Goal: Information Seeking & Learning: Learn about a topic

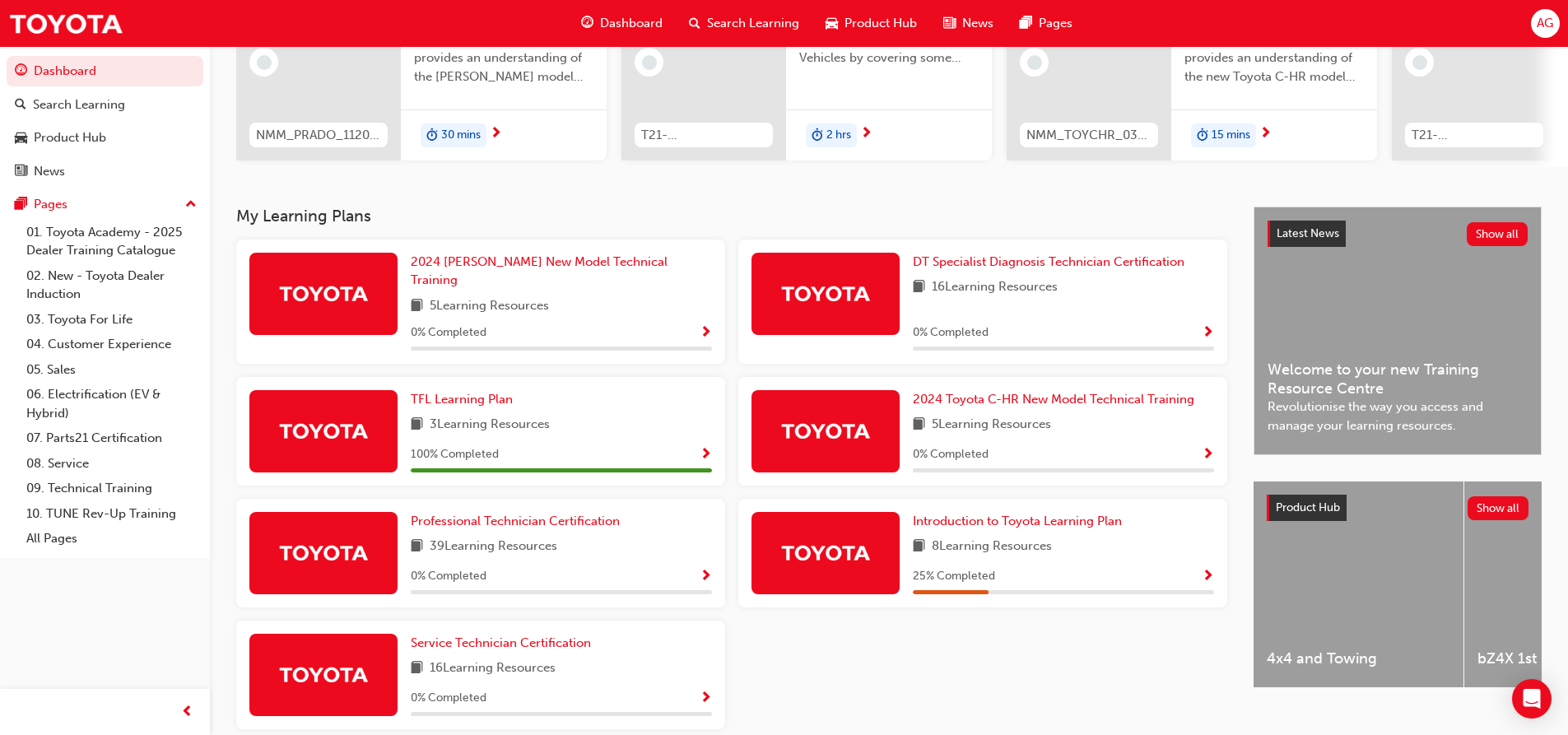
scroll to position [279, 0]
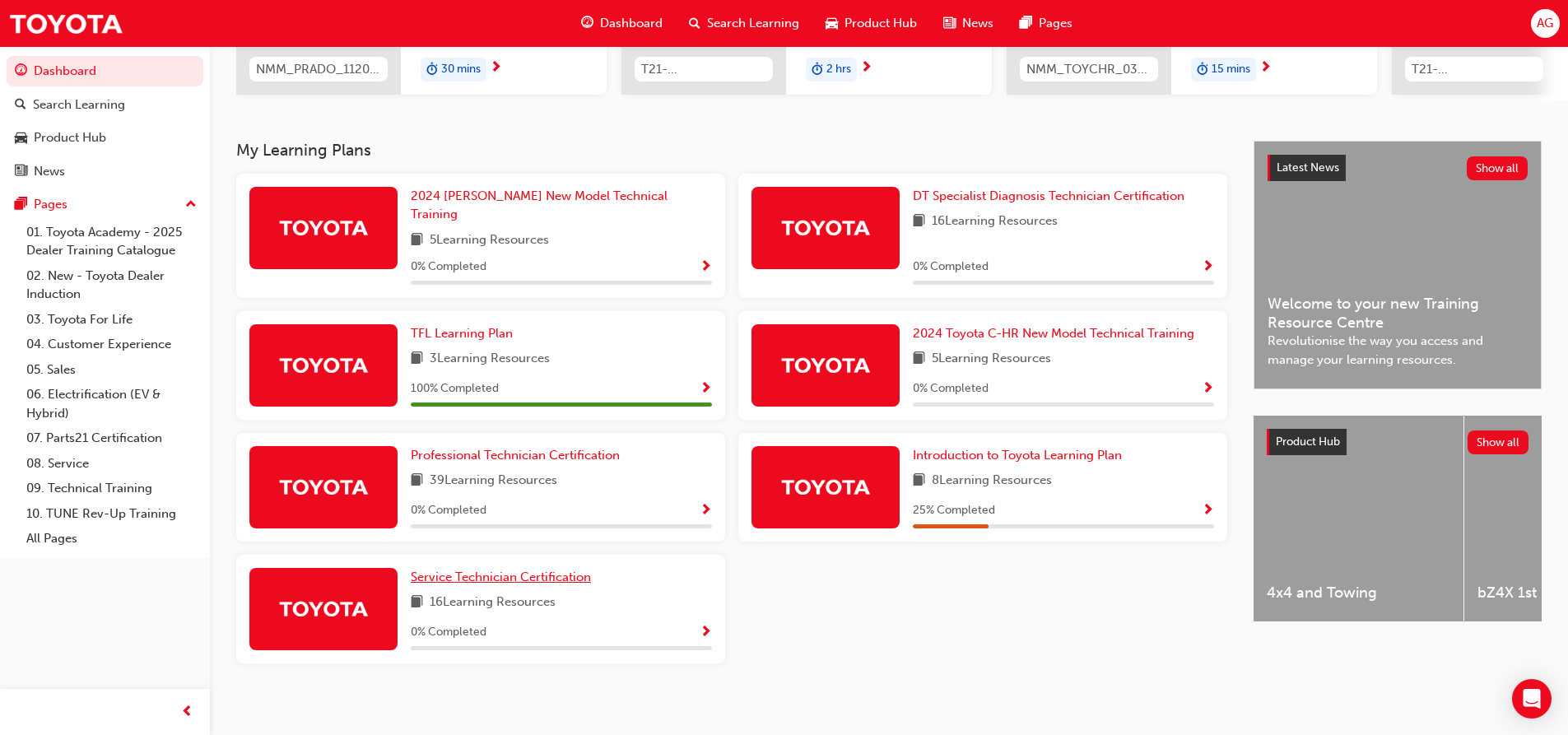
click at [515, 572] on span "Service Technician Certification" at bounding box center [500, 577] width 180 height 14
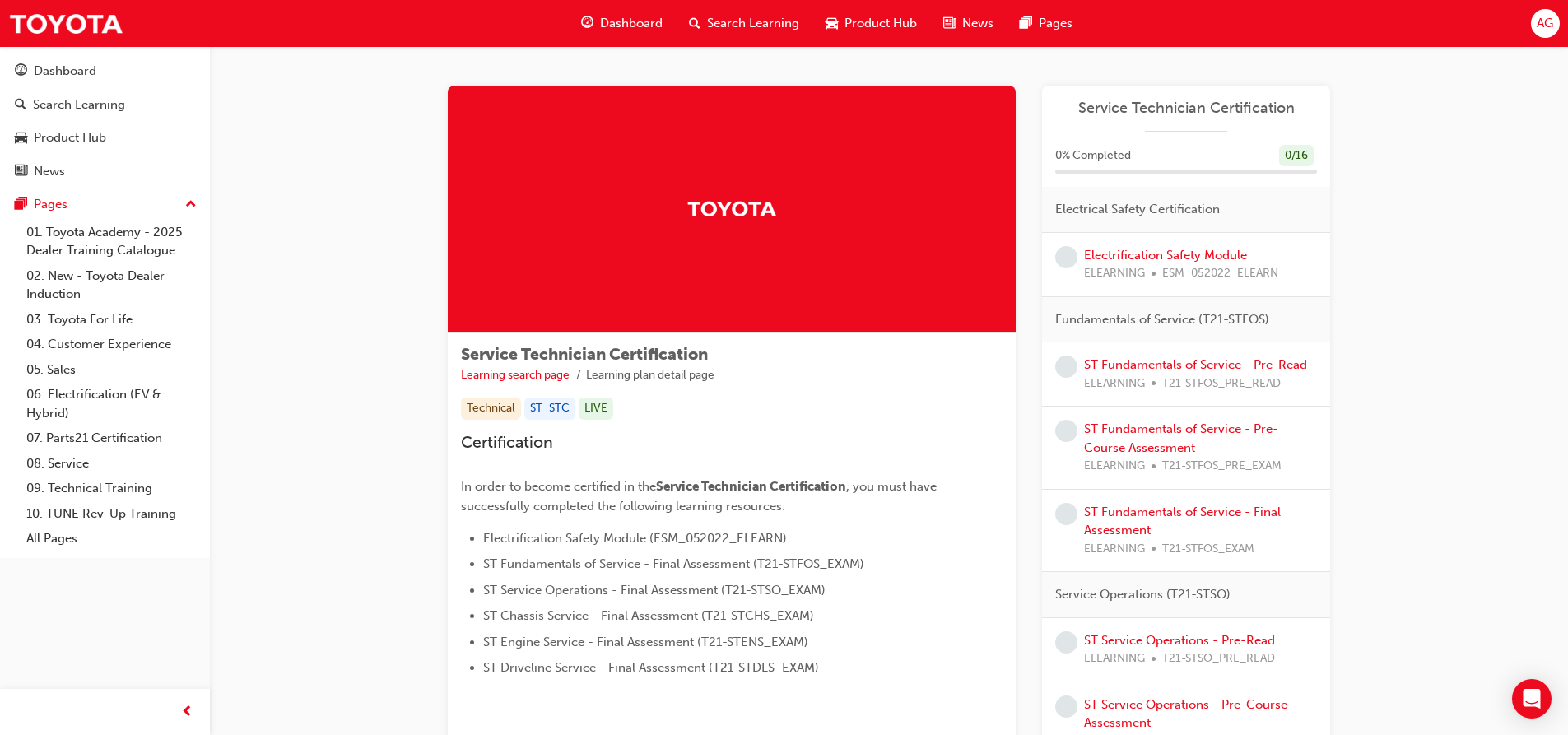
click at [1219, 372] on link "ST Fundamentals of Service - Pre-Read" at bounding box center [1195, 364] width 223 height 14
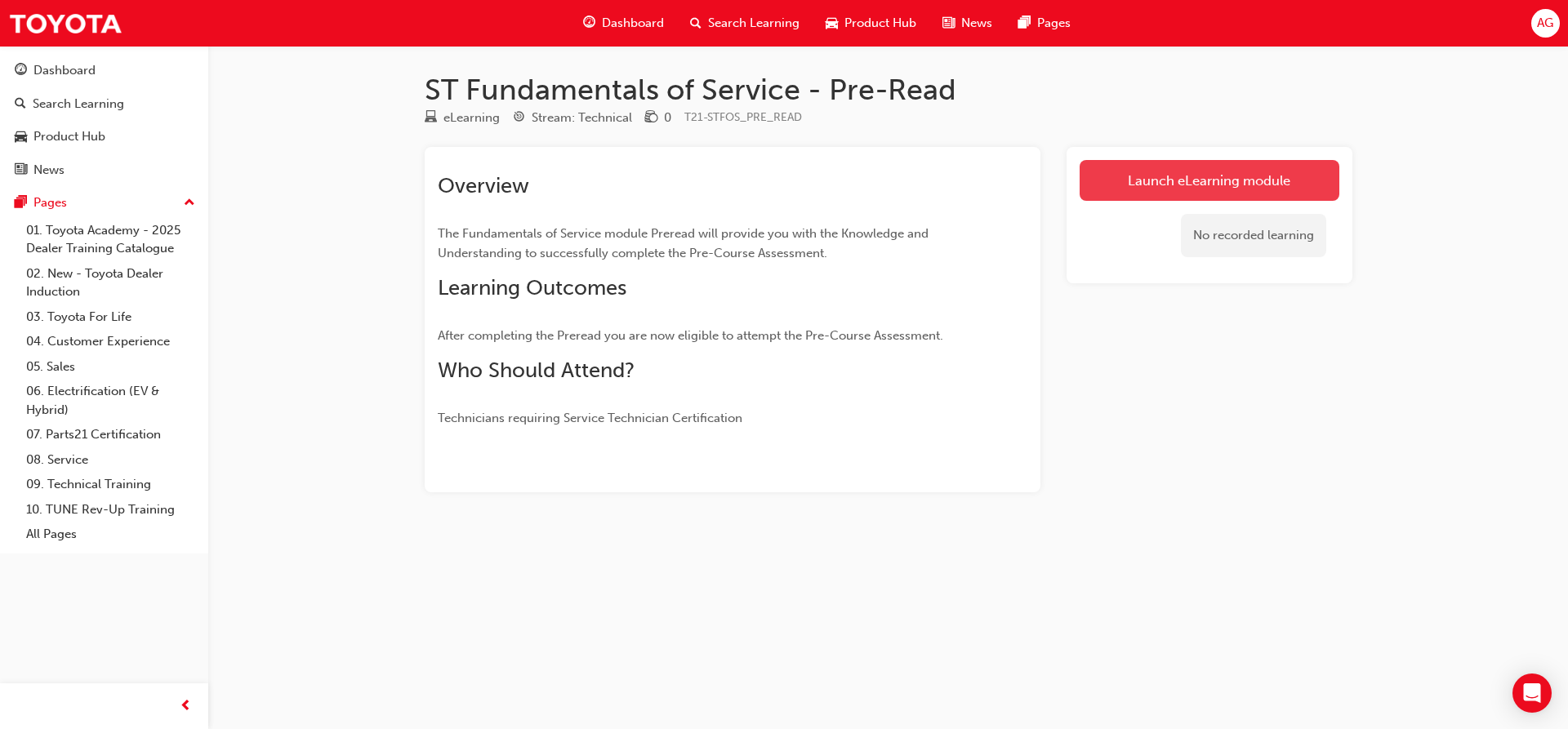
click at [1164, 180] on link "Launch eLearning module" at bounding box center [1209, 181] width 259 height 41
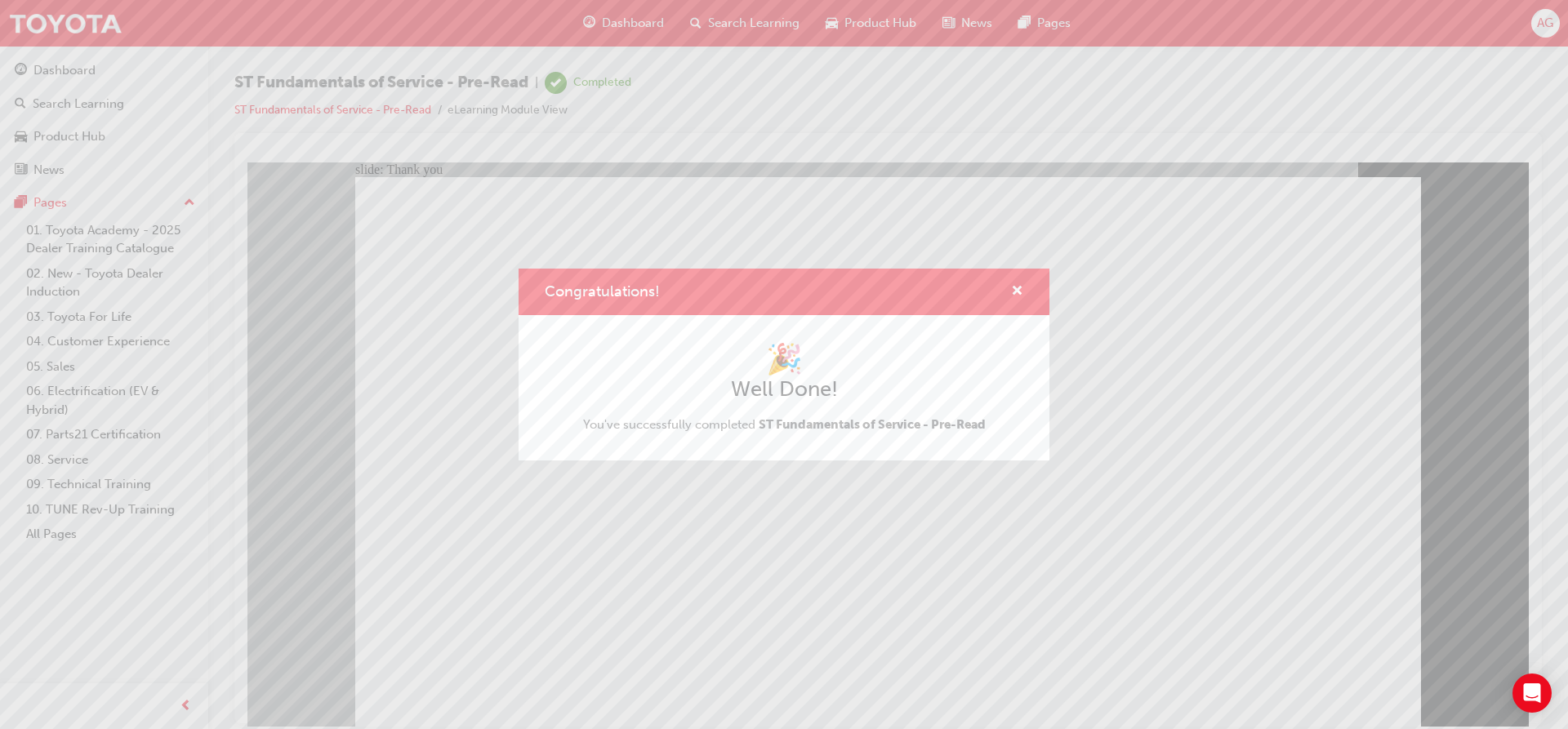
click at [1030, 295] on div "Congratulations!" at bounding box center [784, 292] width 530 height 47
click at [1027, 280] on div "Congratulations!" at bounding box center [784, 292] width 530 height 47
click at [1015, 296] on span "cross-icon" at bounding box center [1017, 292] width 13 height 14
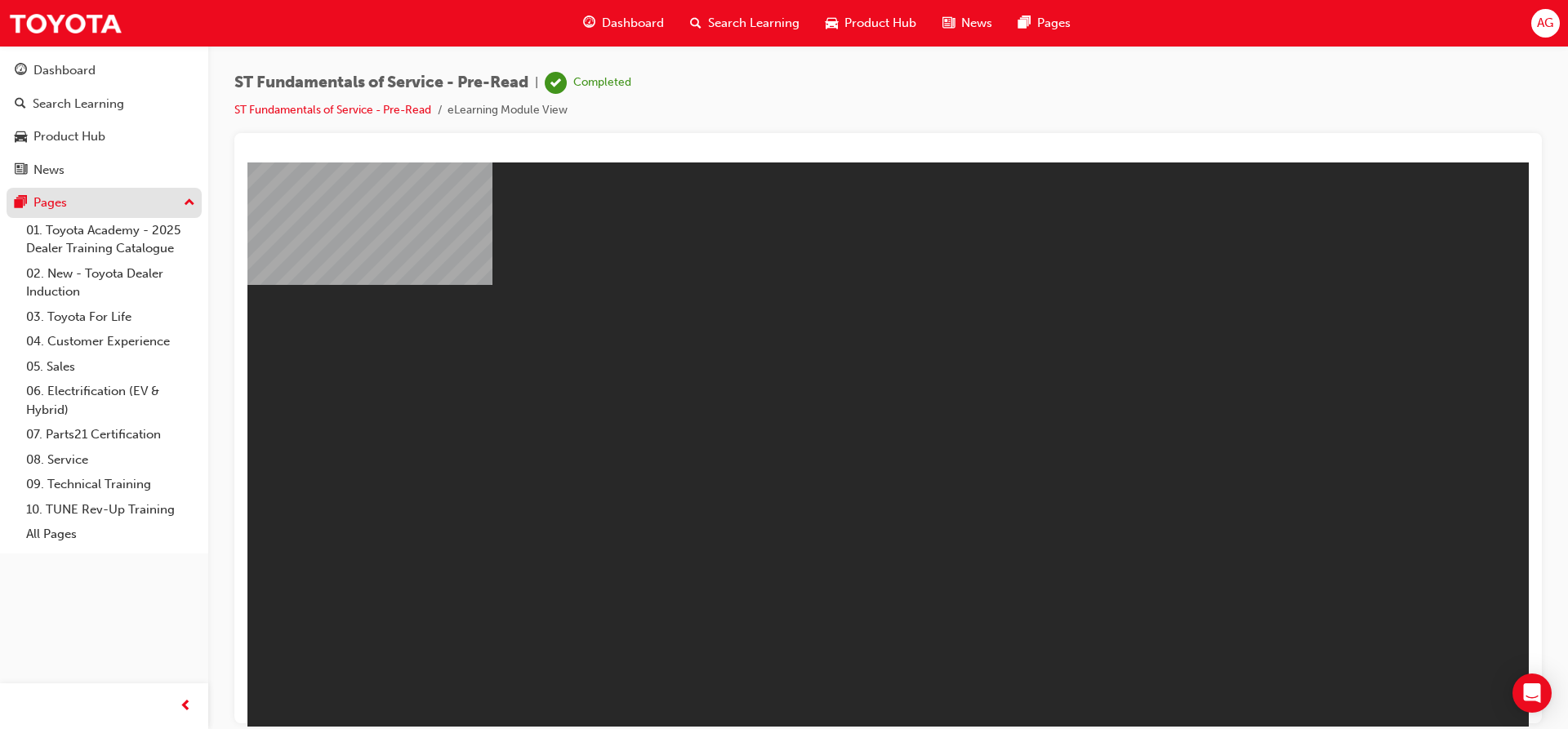
click at [61, 206] on div "Pages" at bounding box center [49, 202] width 33 height 19
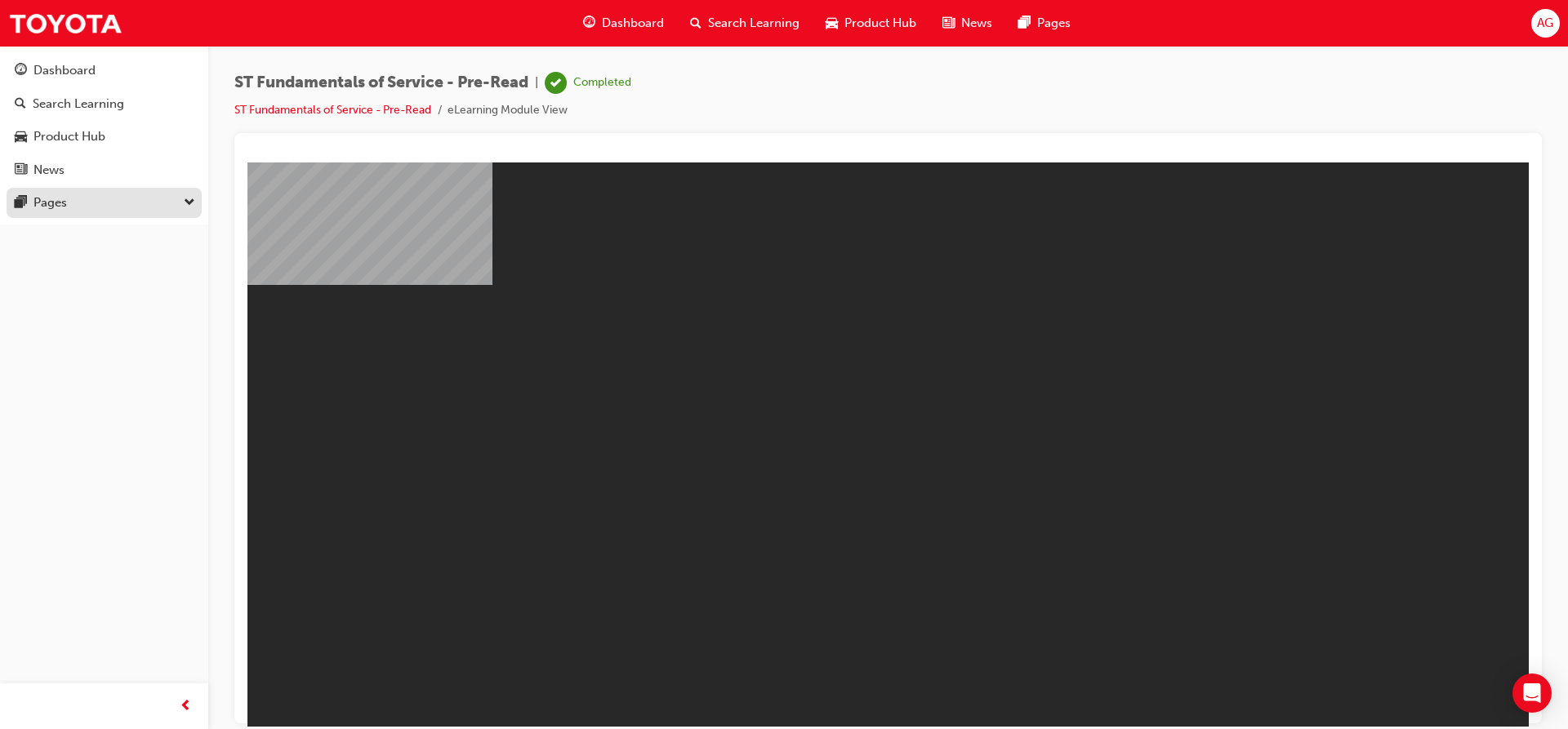
click at [61, 206] on div "Pages" at bounding box center [49, 202] width 33 height 19
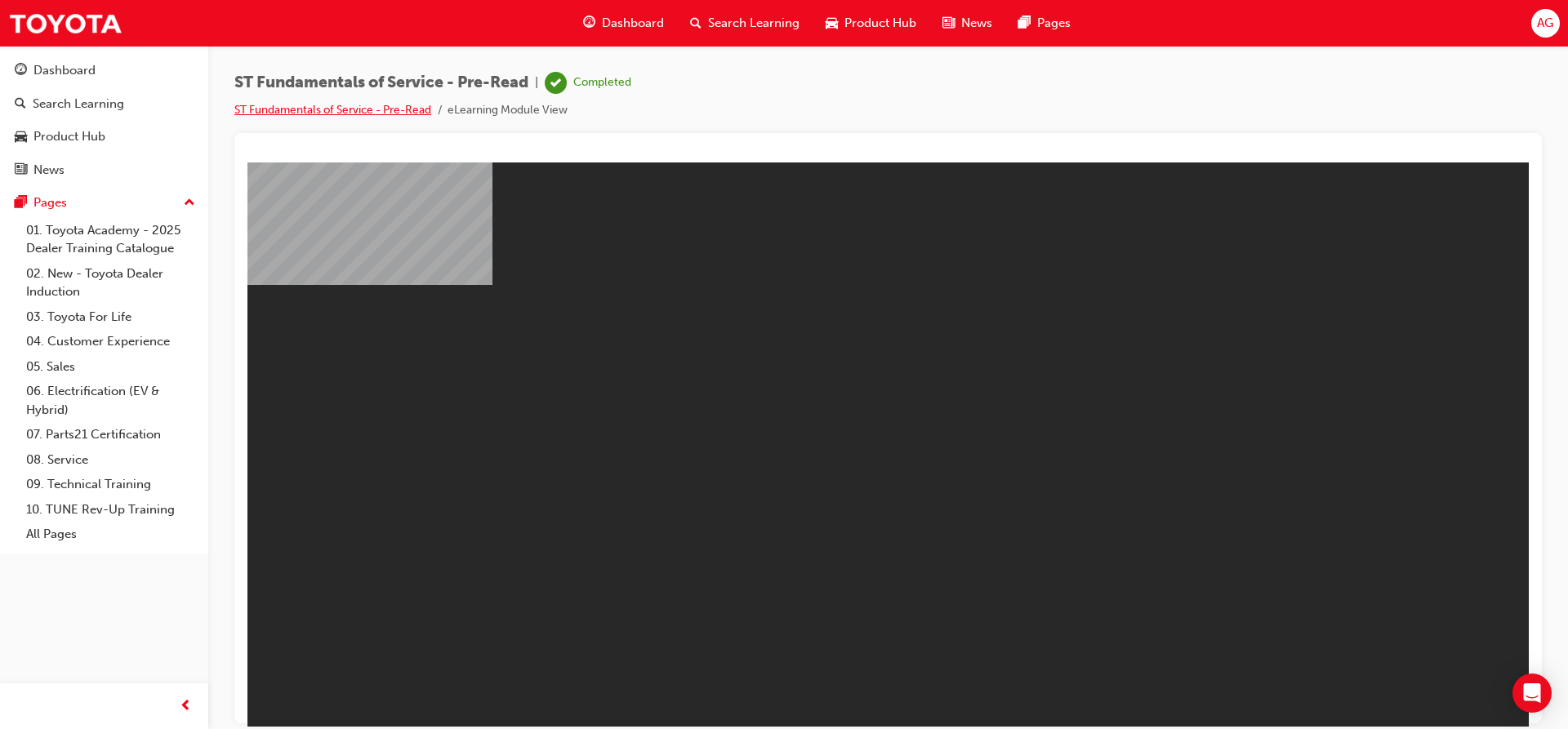
click at [303, 106] on link "ST Fundamentals of Service - Pre-Read" at bounding box center [333, 110] width 197 height 14
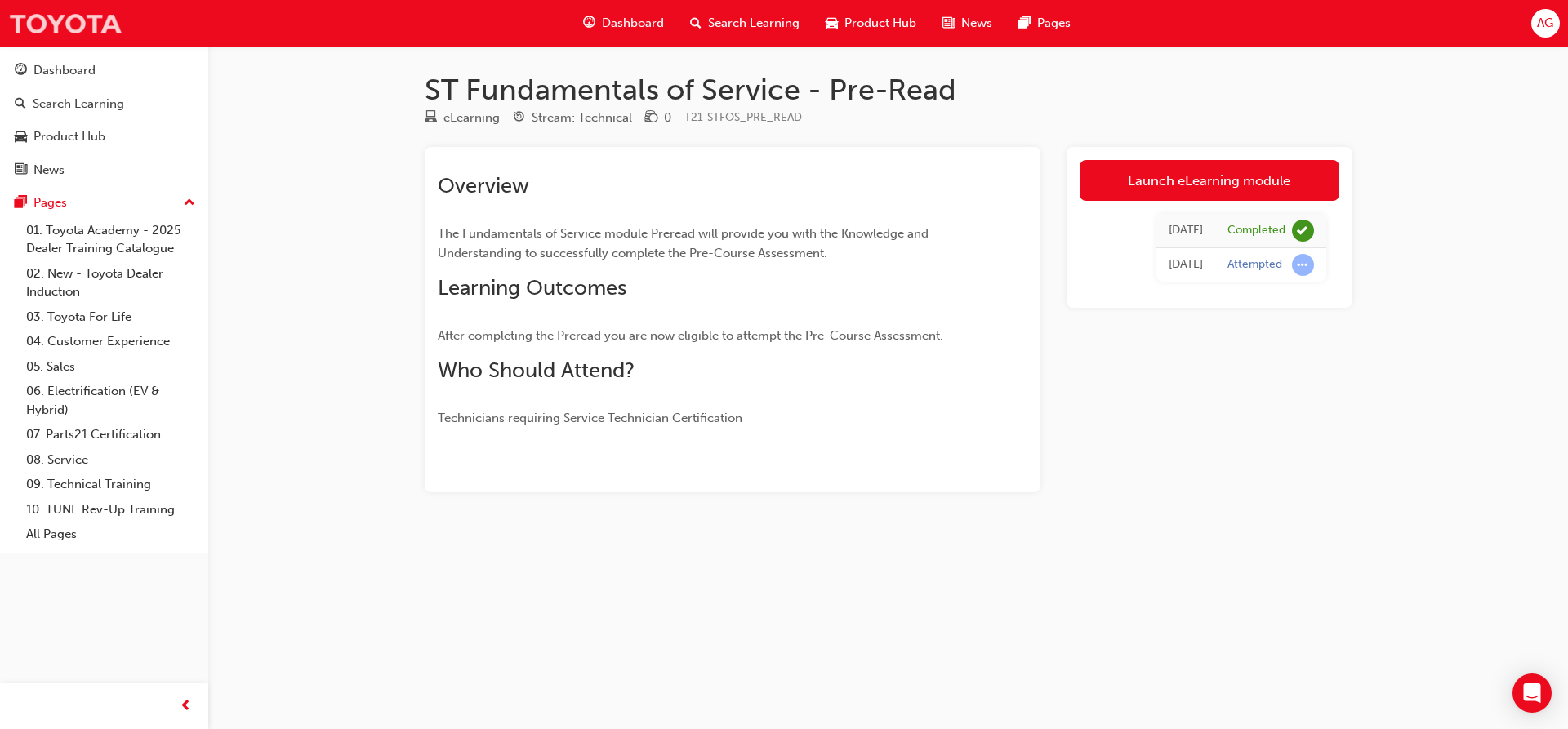
click at [89, 10] on img at bounding box center [65, 22] width 114 height 37
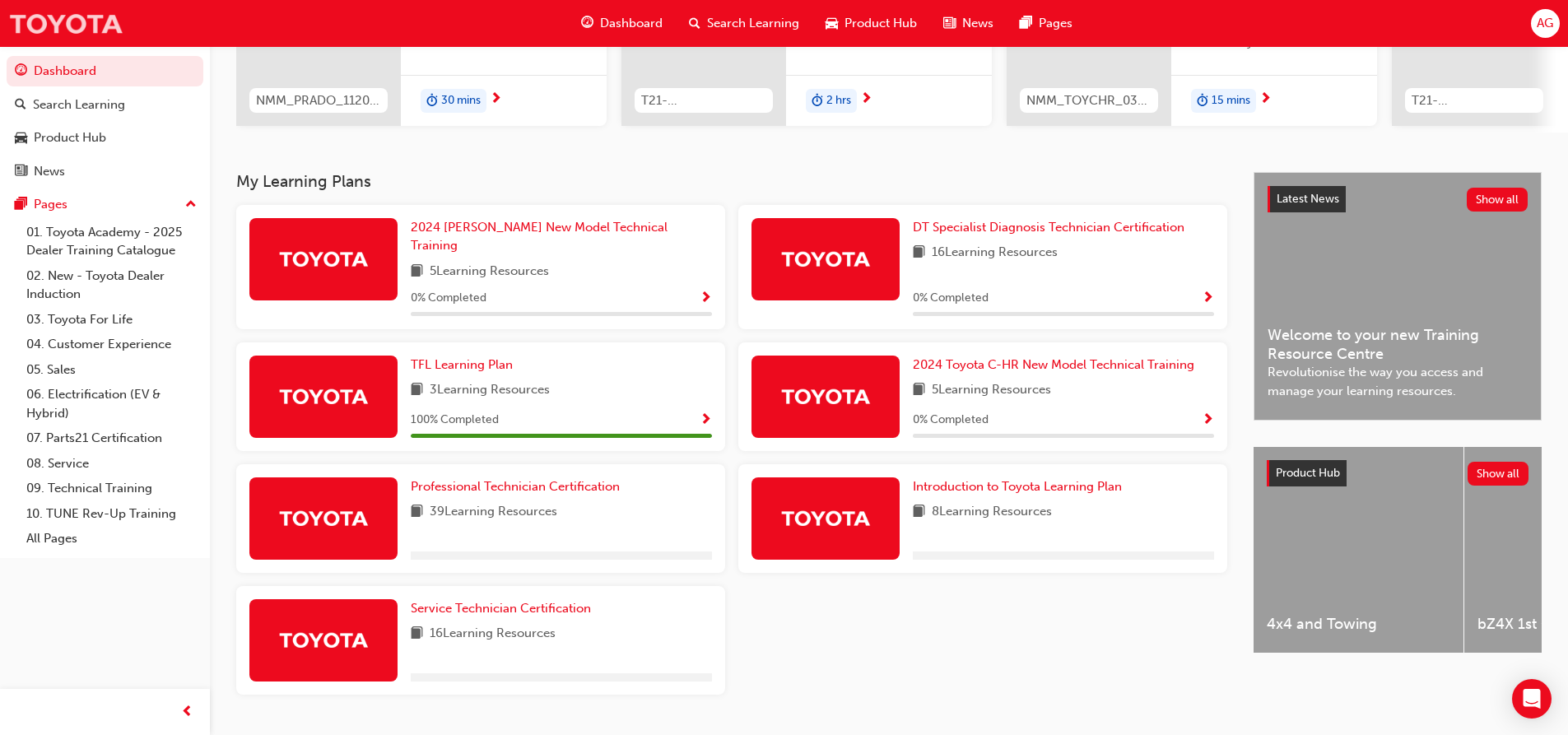
scroll to position [279, 0]
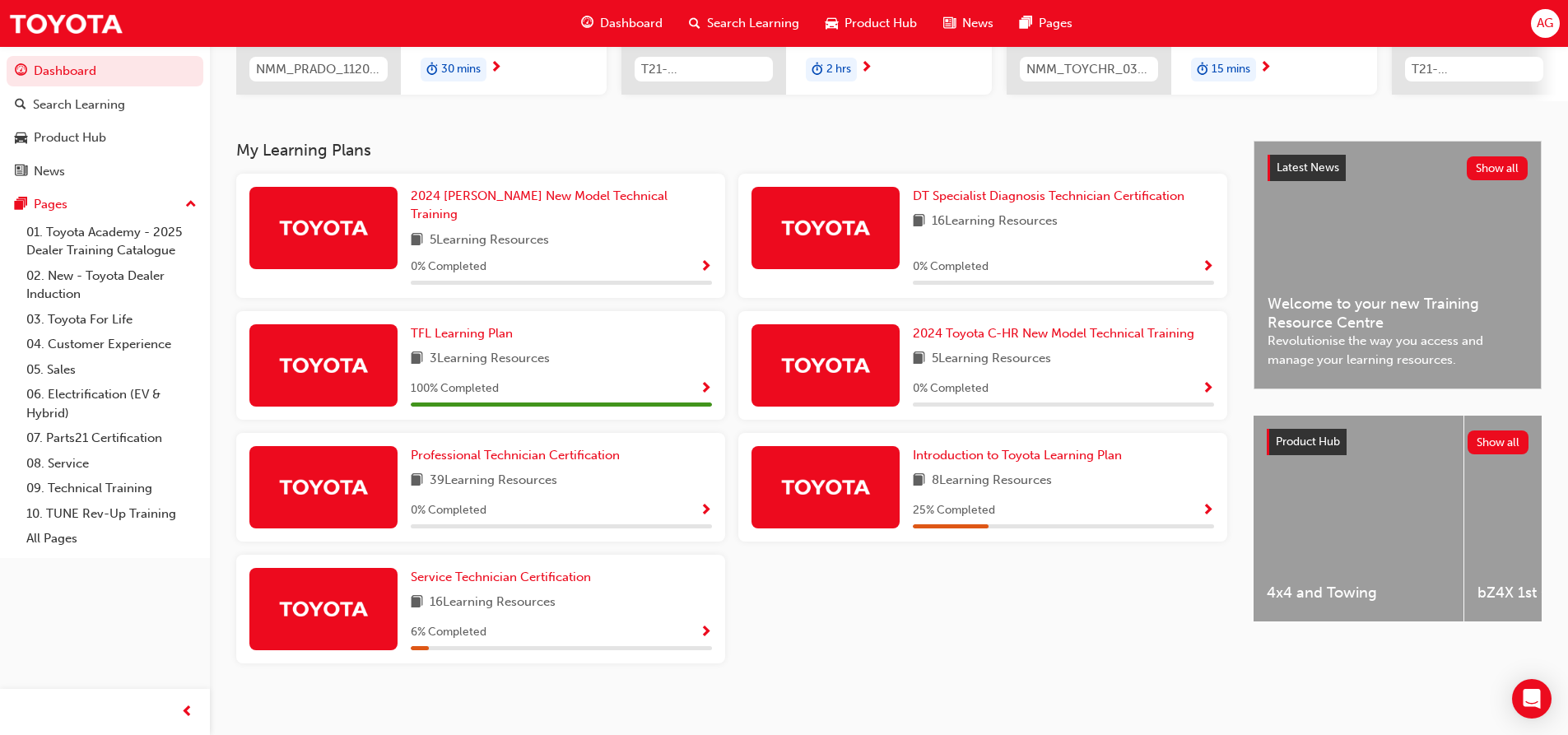
click at [537, 335] on div "TFL Learning Plan 3 Learning Resources 100 % Completed" at bounding box center [561, 365] width 301 height 82
click at [471, 333] on link "TFL Learning Plan" at bounding box center [464, 334] width 108 height 19
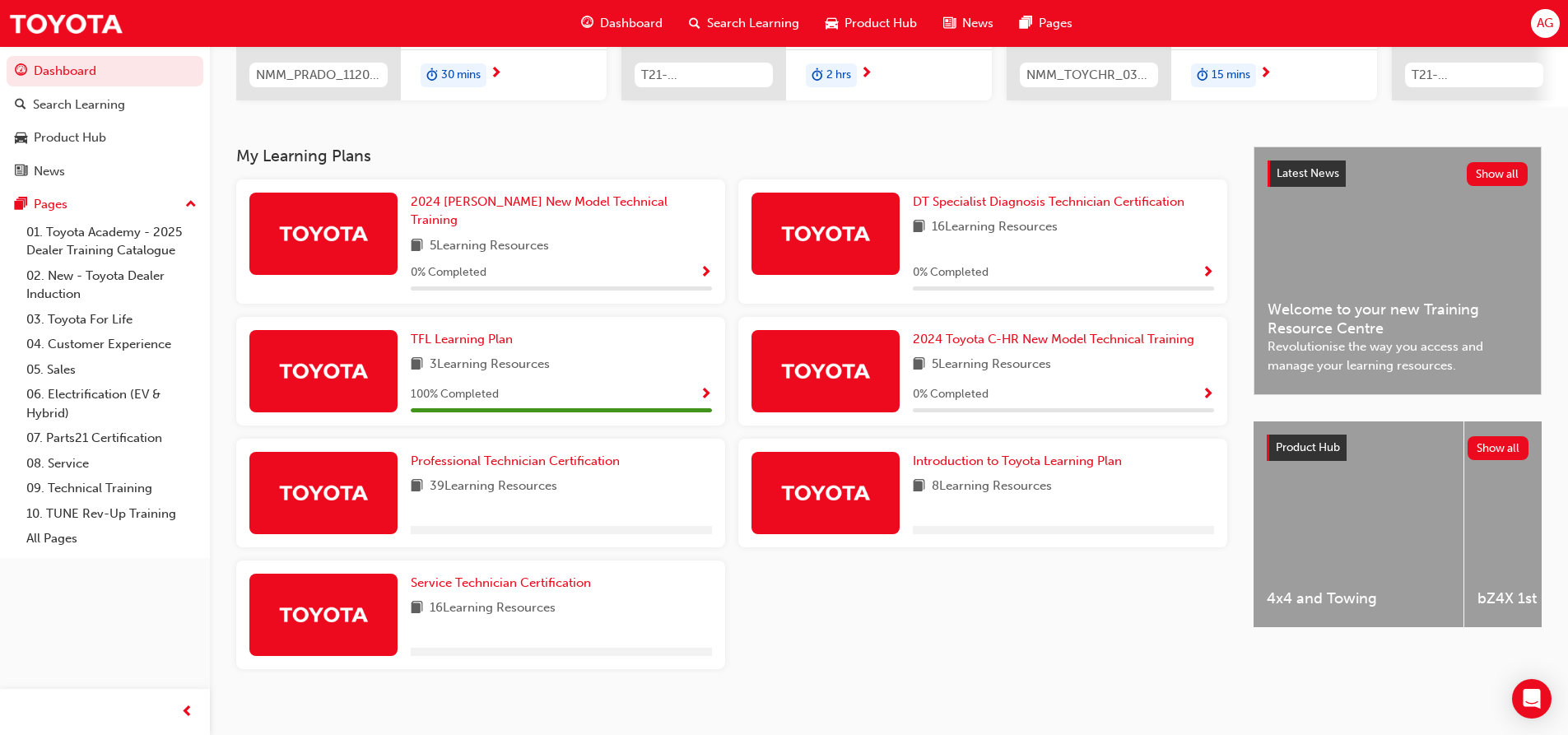
scroll to position [279, 0]
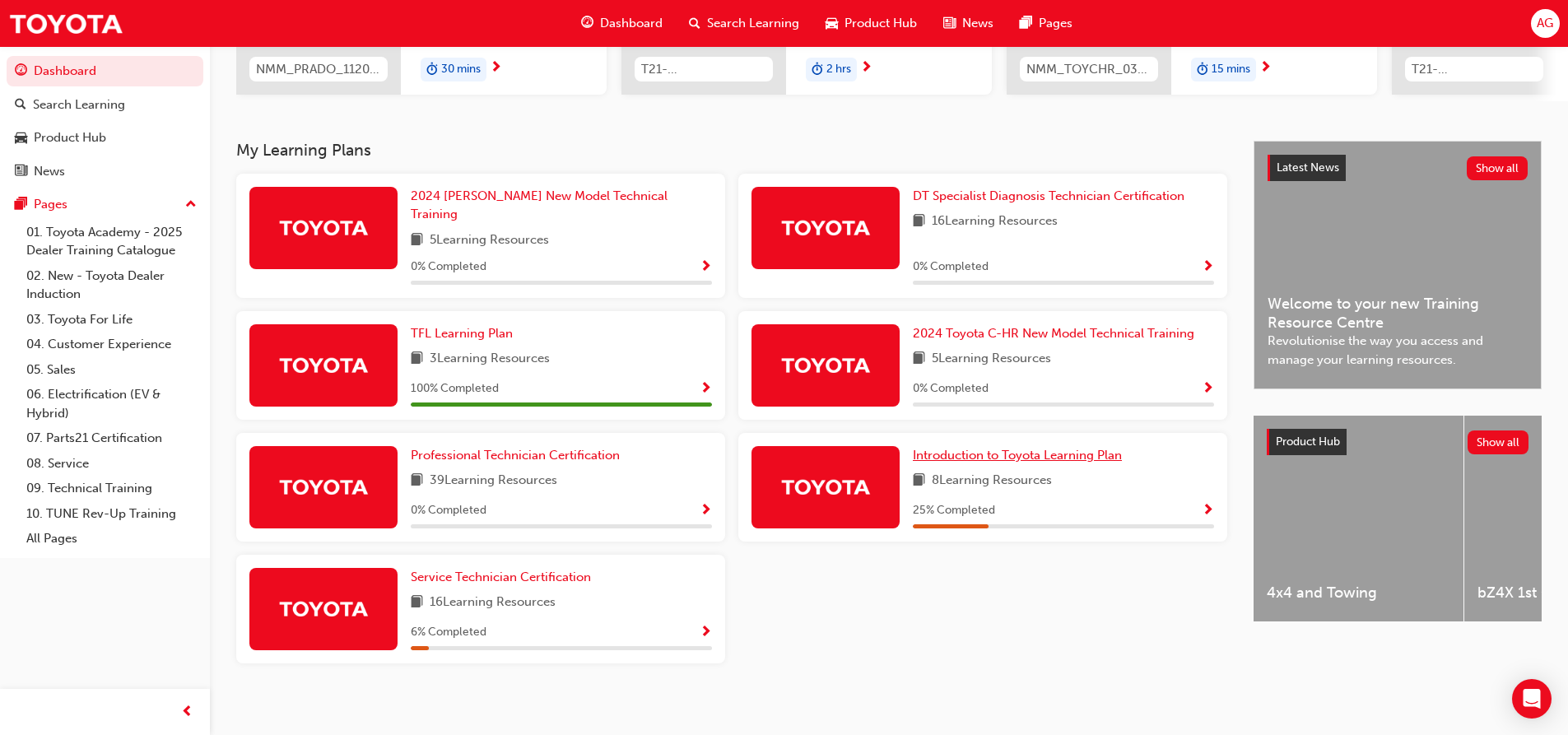
click at [1068, 448] on span "Introduction to Toyota Learning Plan" at bounding box center [1017, 455] width 209 height 14
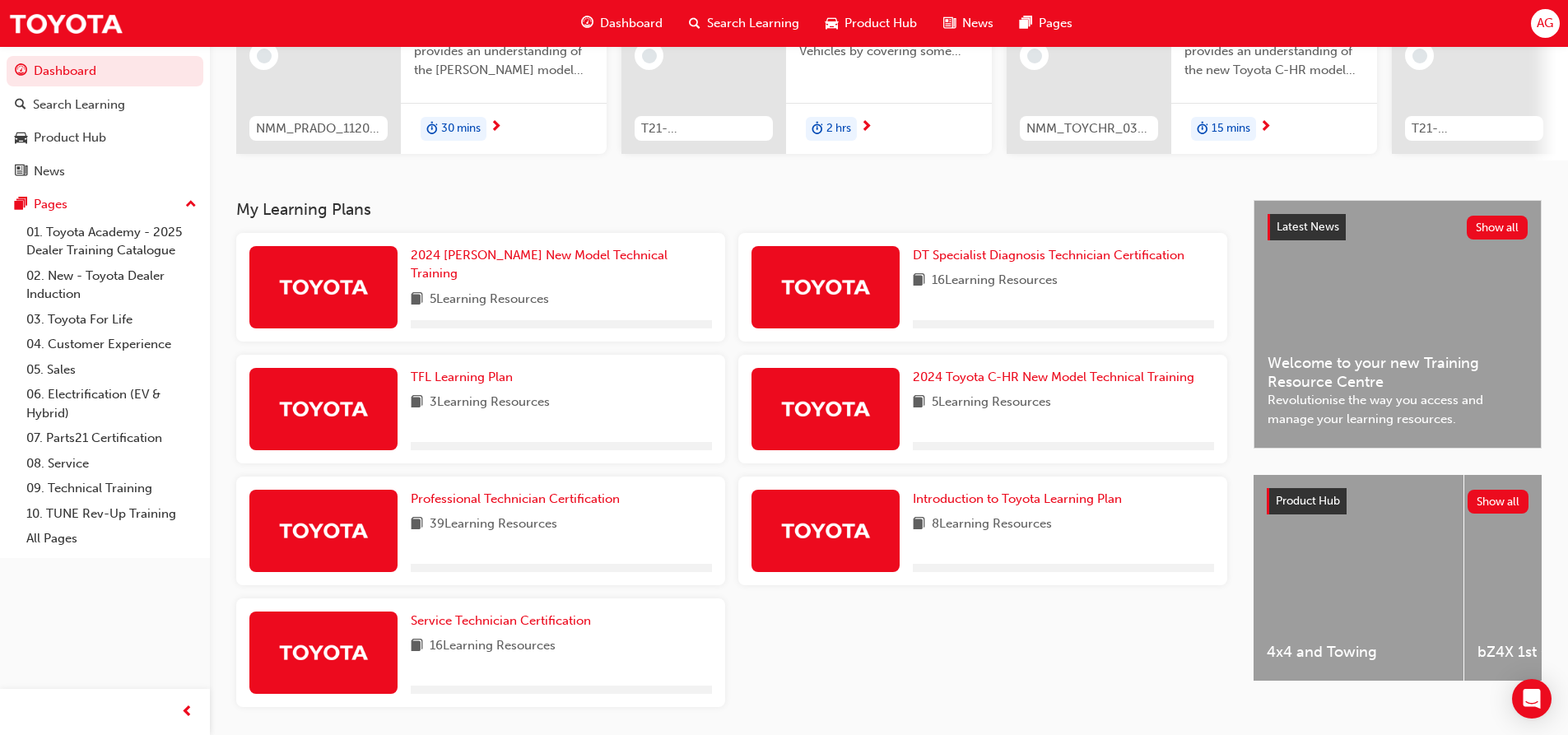
scroll to position [247, 0]
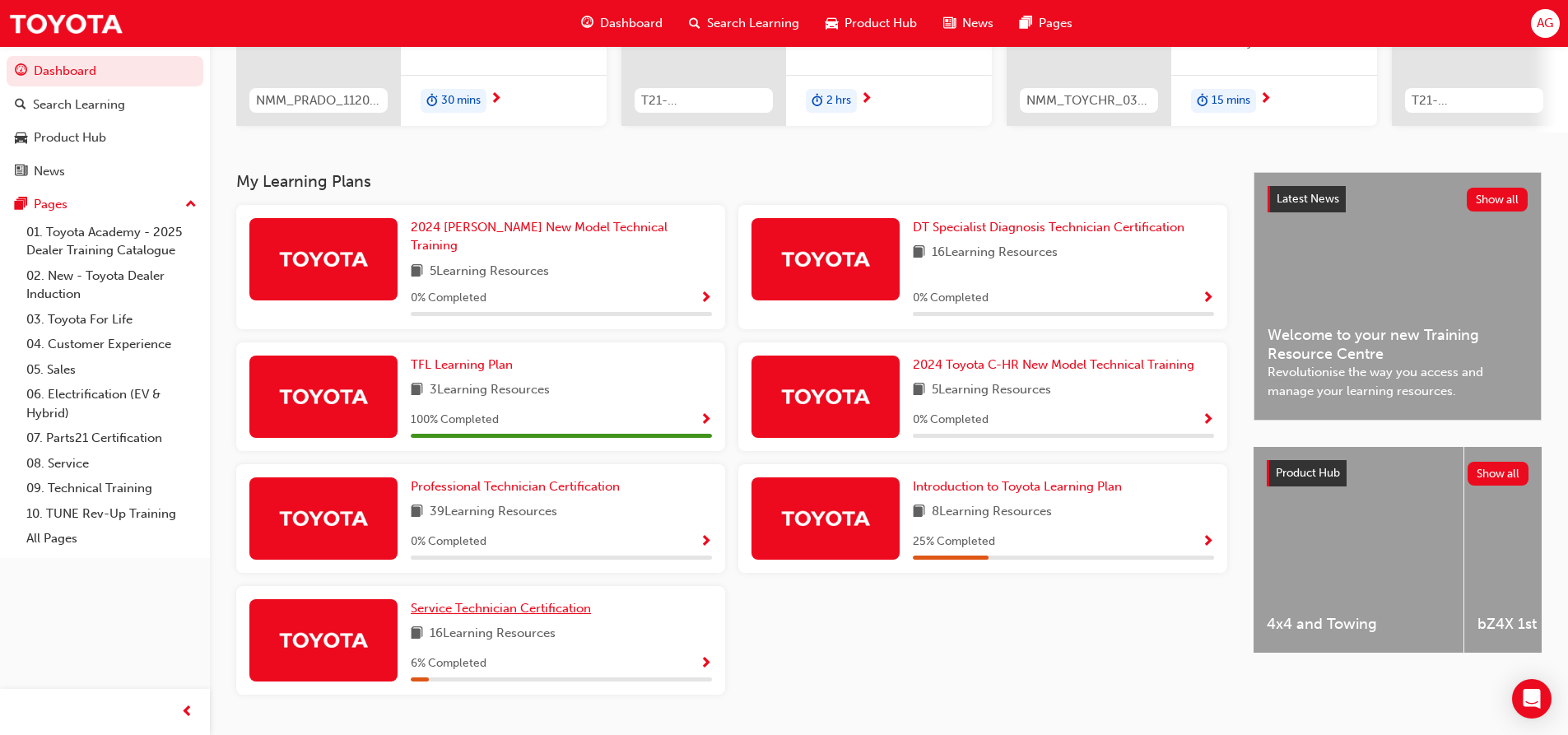
click at [547, 601] on span "Service Technician Certification" at bounding box center [500, 608] width 180 height 14
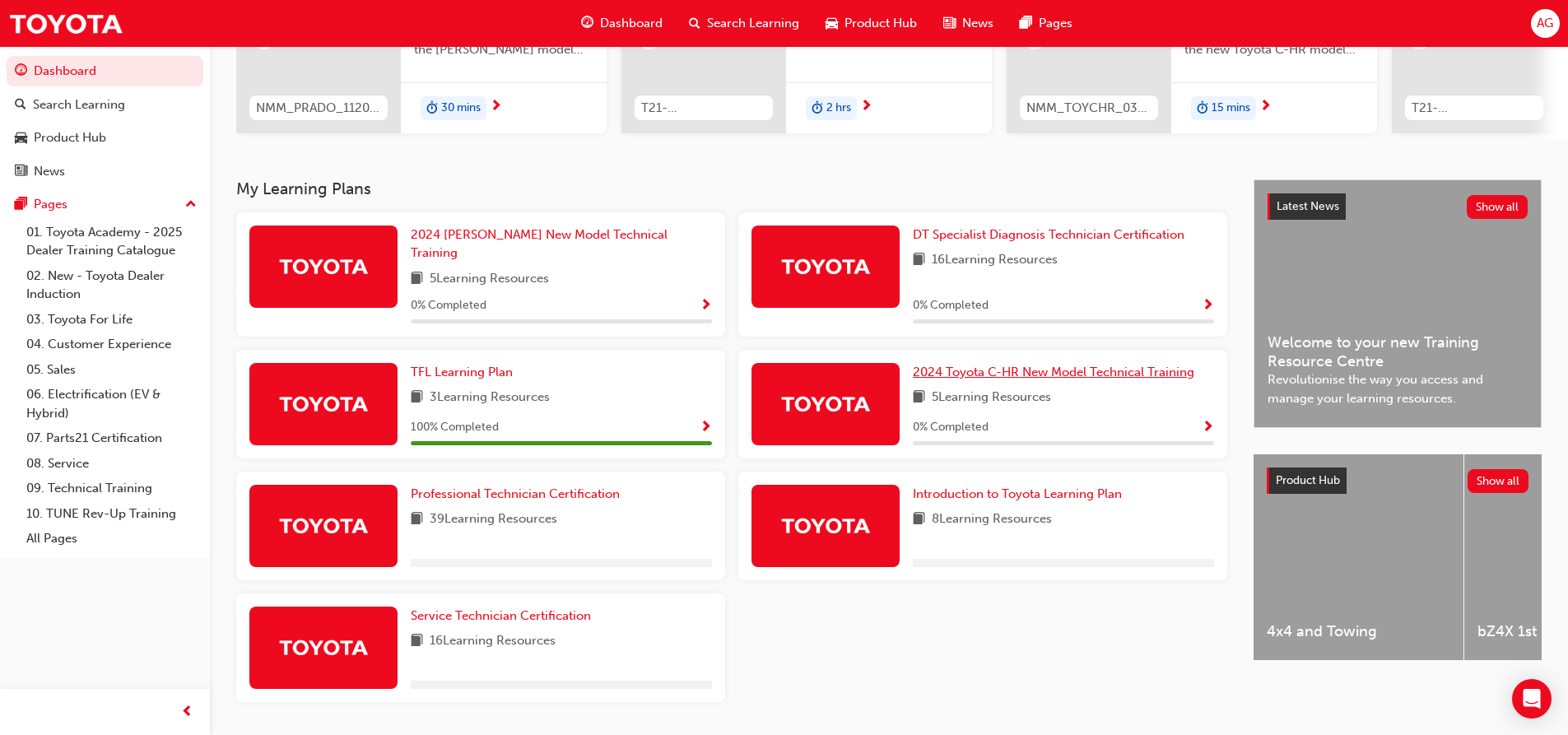
scroll to position [279, 0]
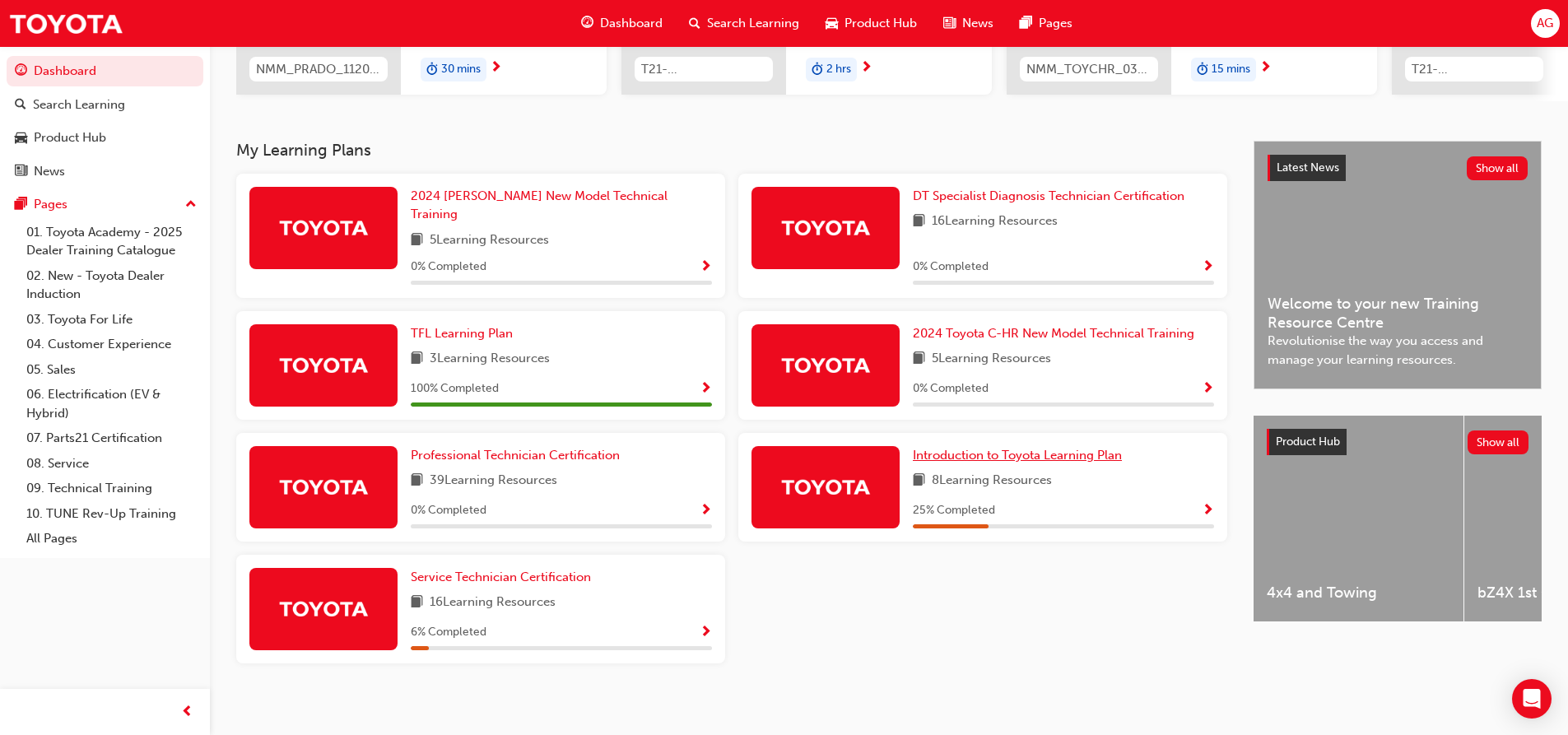
click at [973, 451] on span "Introduction to Toyota Learning Plan" at bounding box center [1017, 455] width 209 height 14
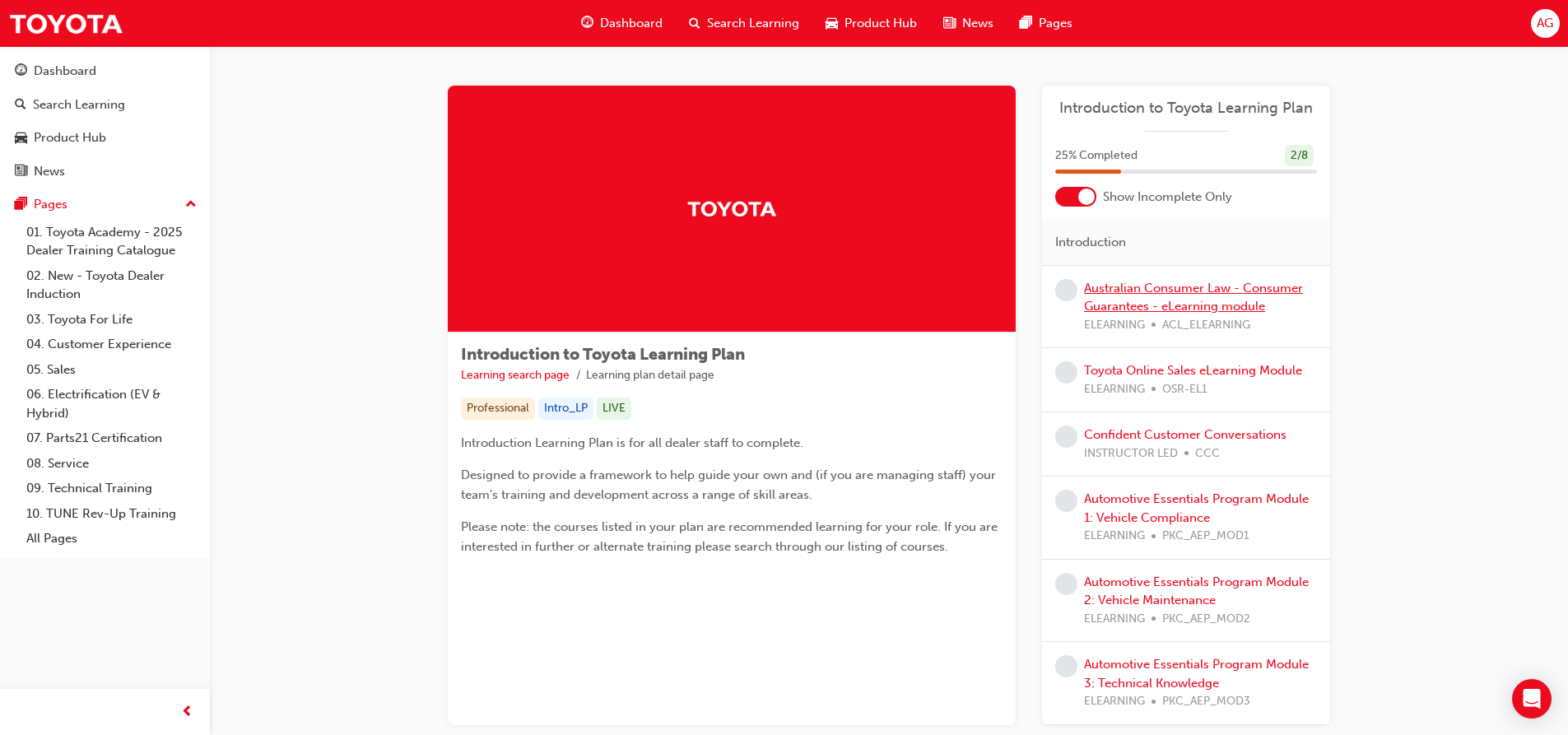
click at [1197, 283] on link "Australian Consumer Law - Consumer Guarantees - eLearning module" at bounding box center [1193, 297] width 219 height 33
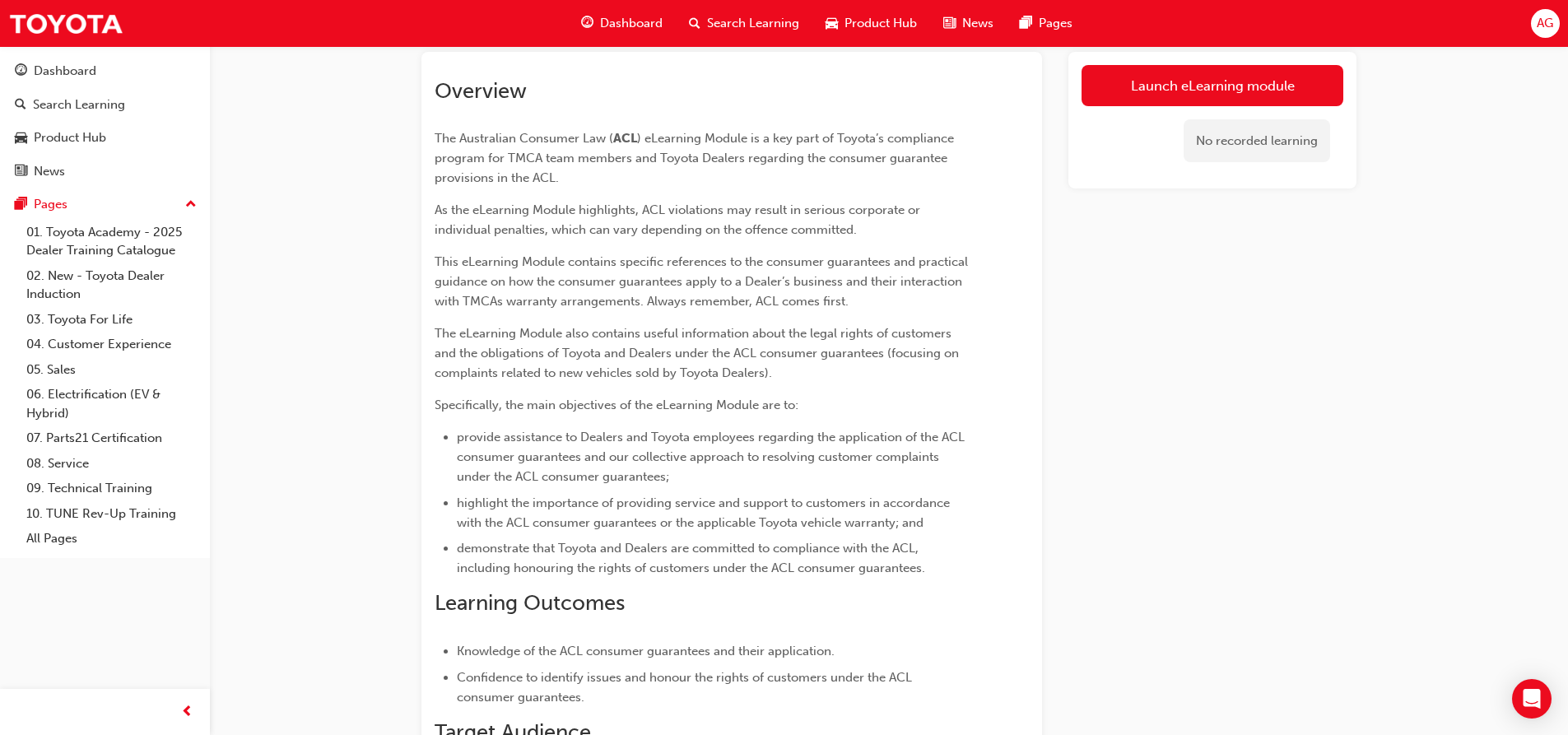
scroll to position [95, 0]
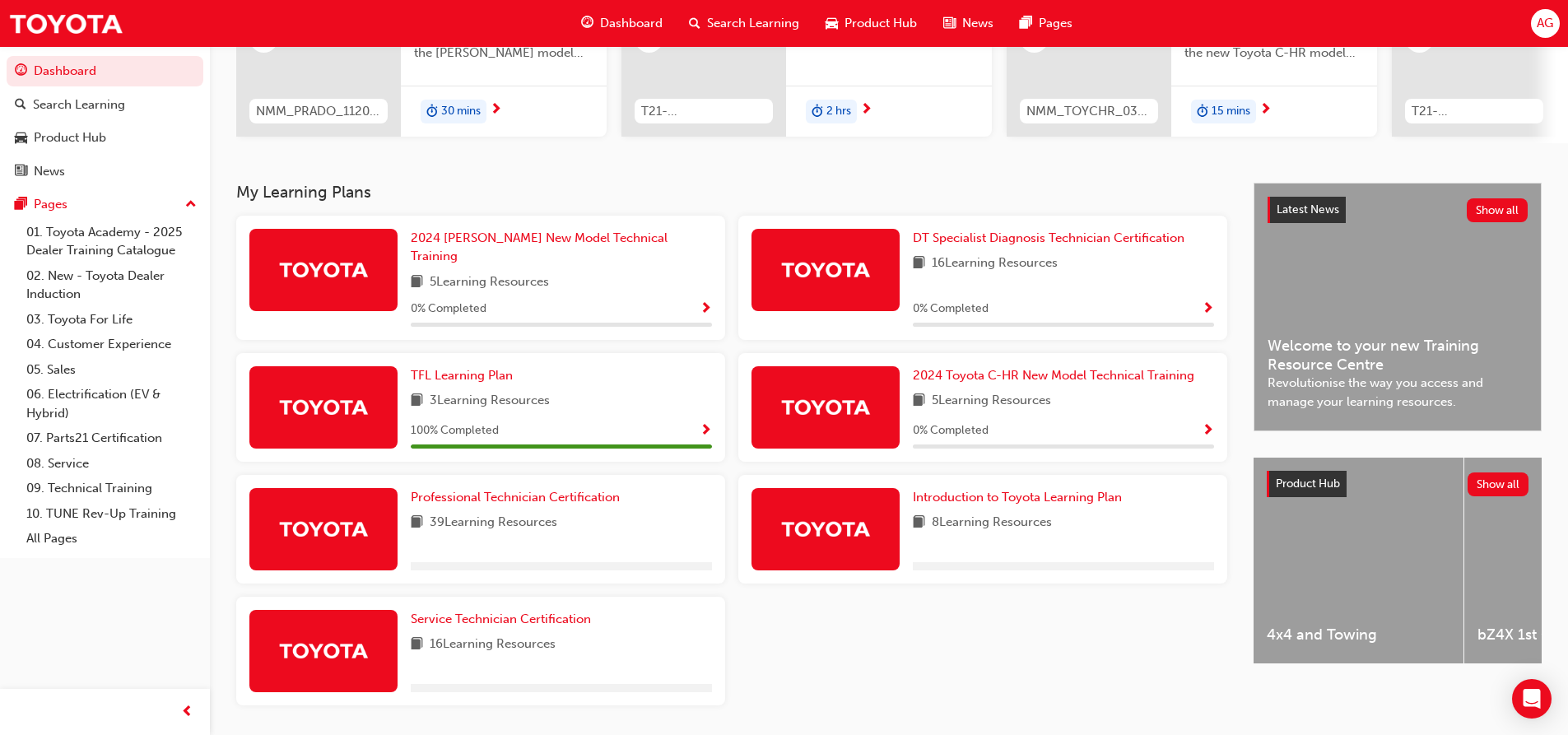
scroll to position [279, 0]
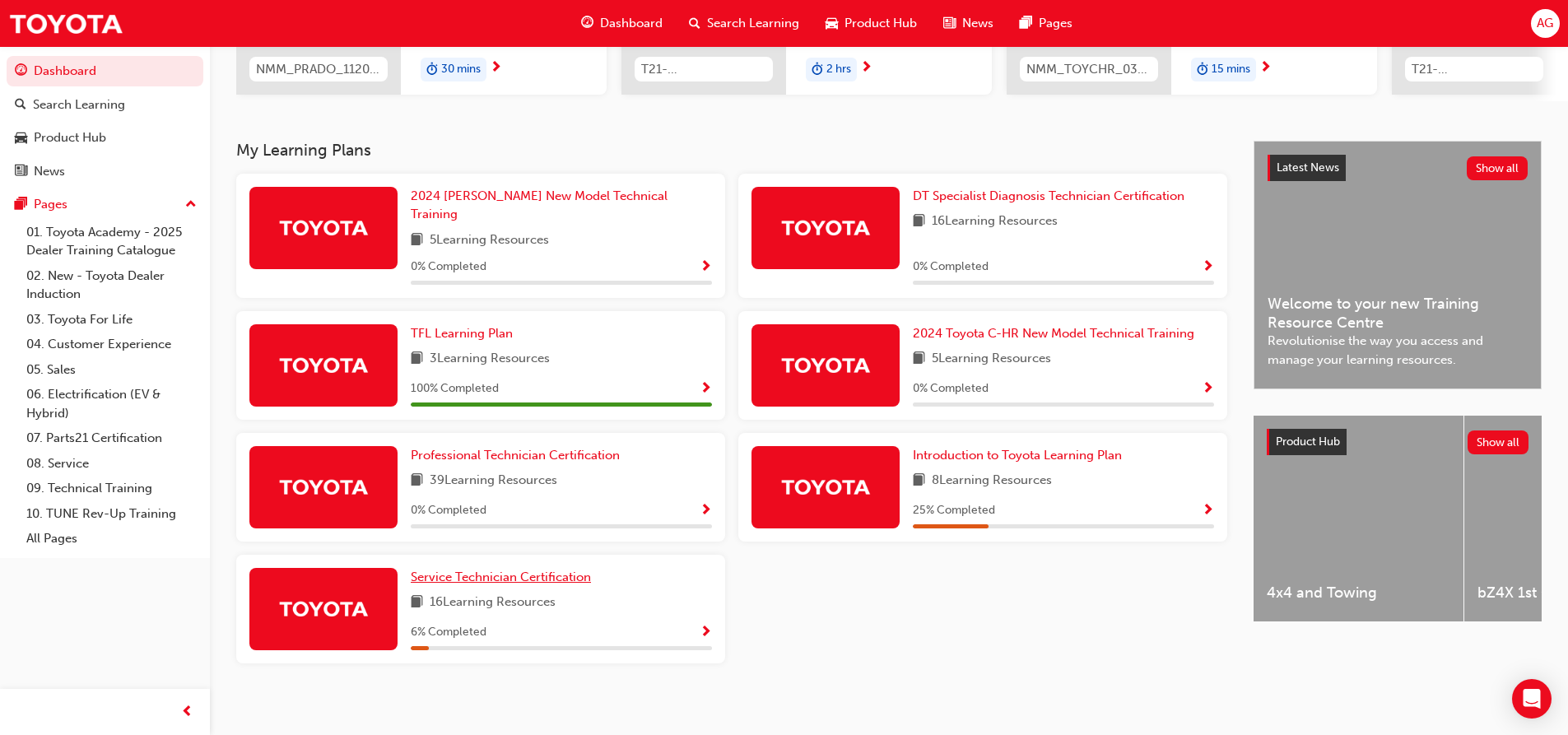
click at [526, 570] on span "Service Technician Certification" at bounding box center [500, 577] width 180 height 14
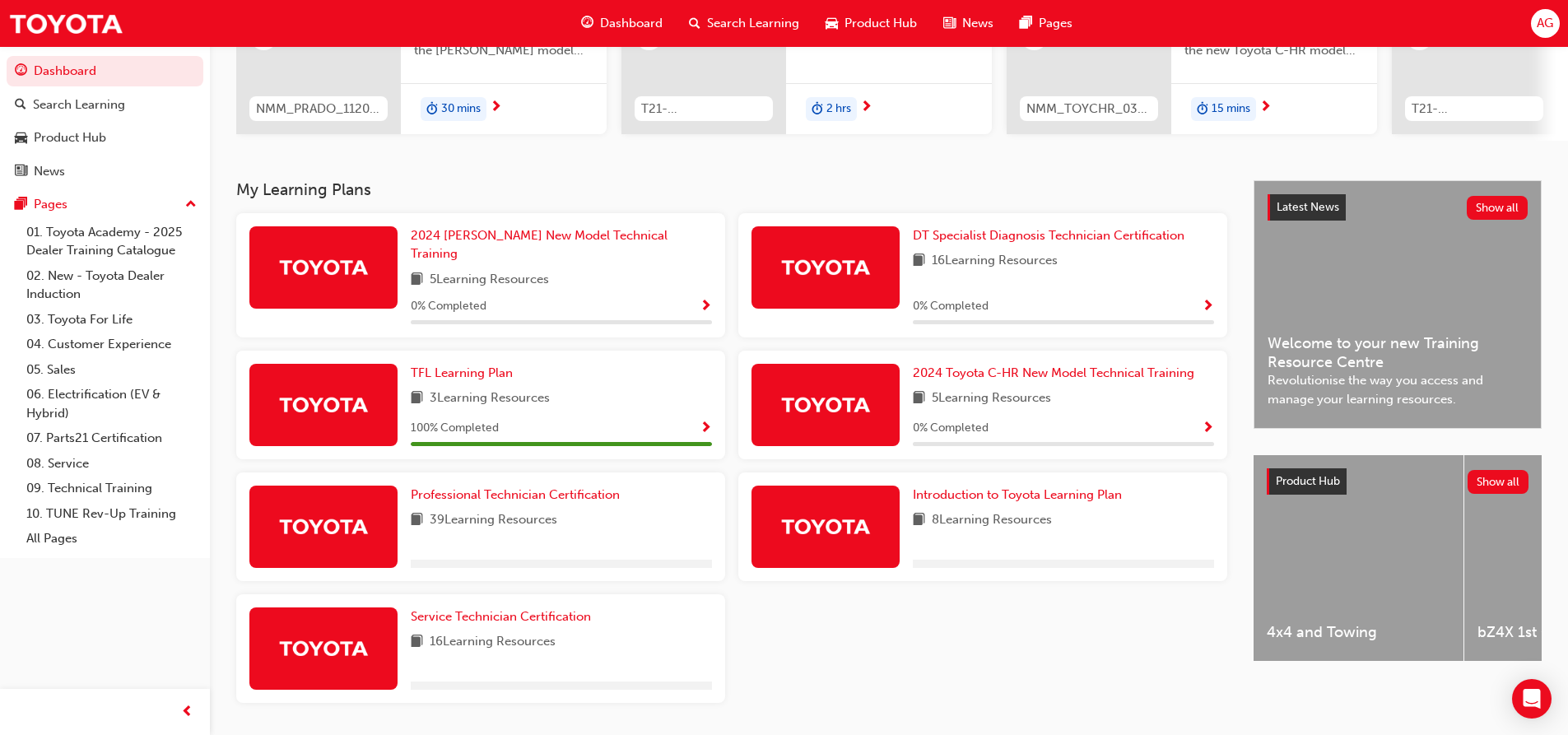
scroll to position [279, 0]
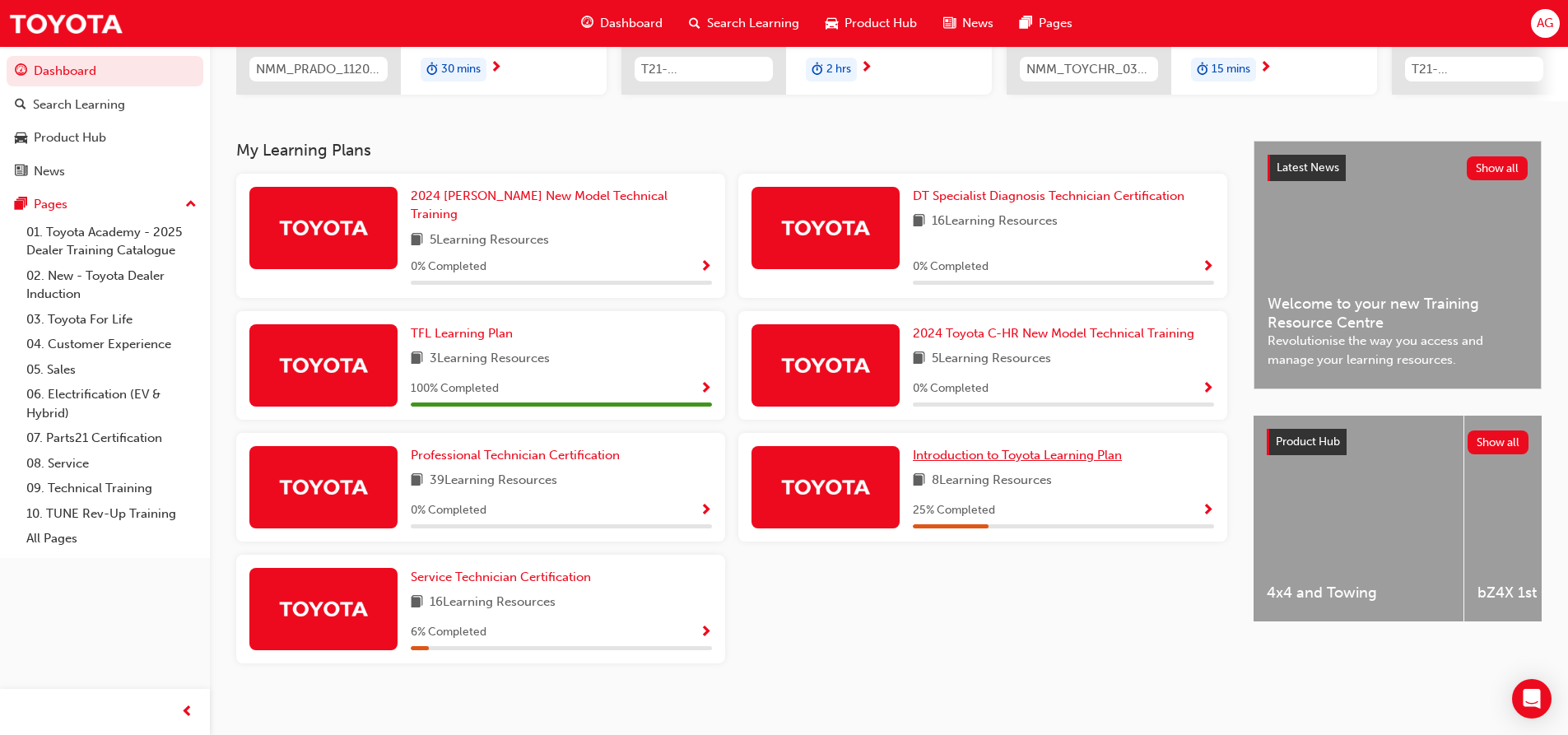
click at [1015, 448] on span "Introduction to Toyota Learning Plan" at bounding box center [1017, 455] width 209 height 14
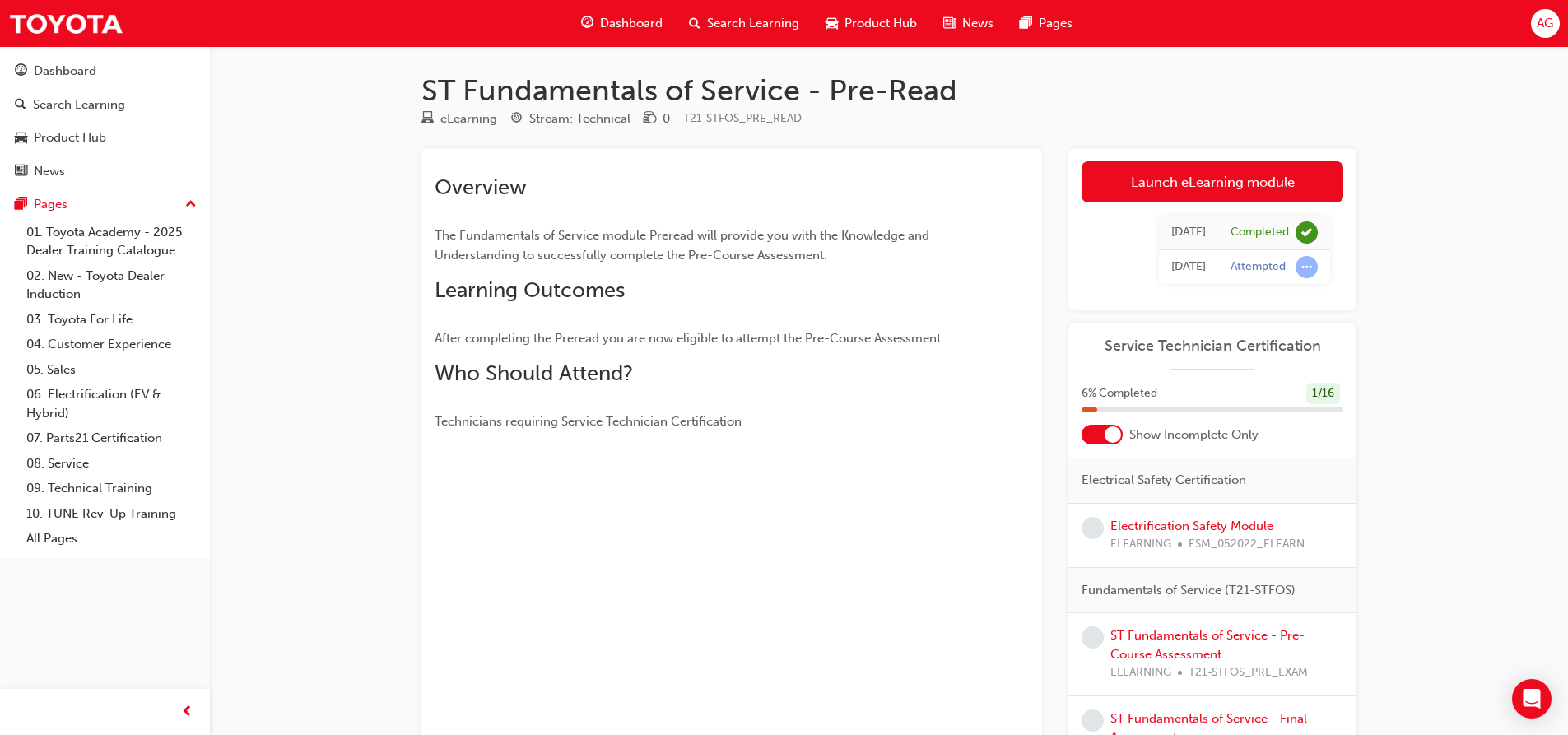
click at [1238, 517] on div "Electrification Safety Module ELEARNING ESM_052022_ELEARN" at bounding box center [1206, 535] width 194 height 37
click at [1243, 519] on link "Electrification Safety Module" at bounding box center [1191, 526] width 163 height 14
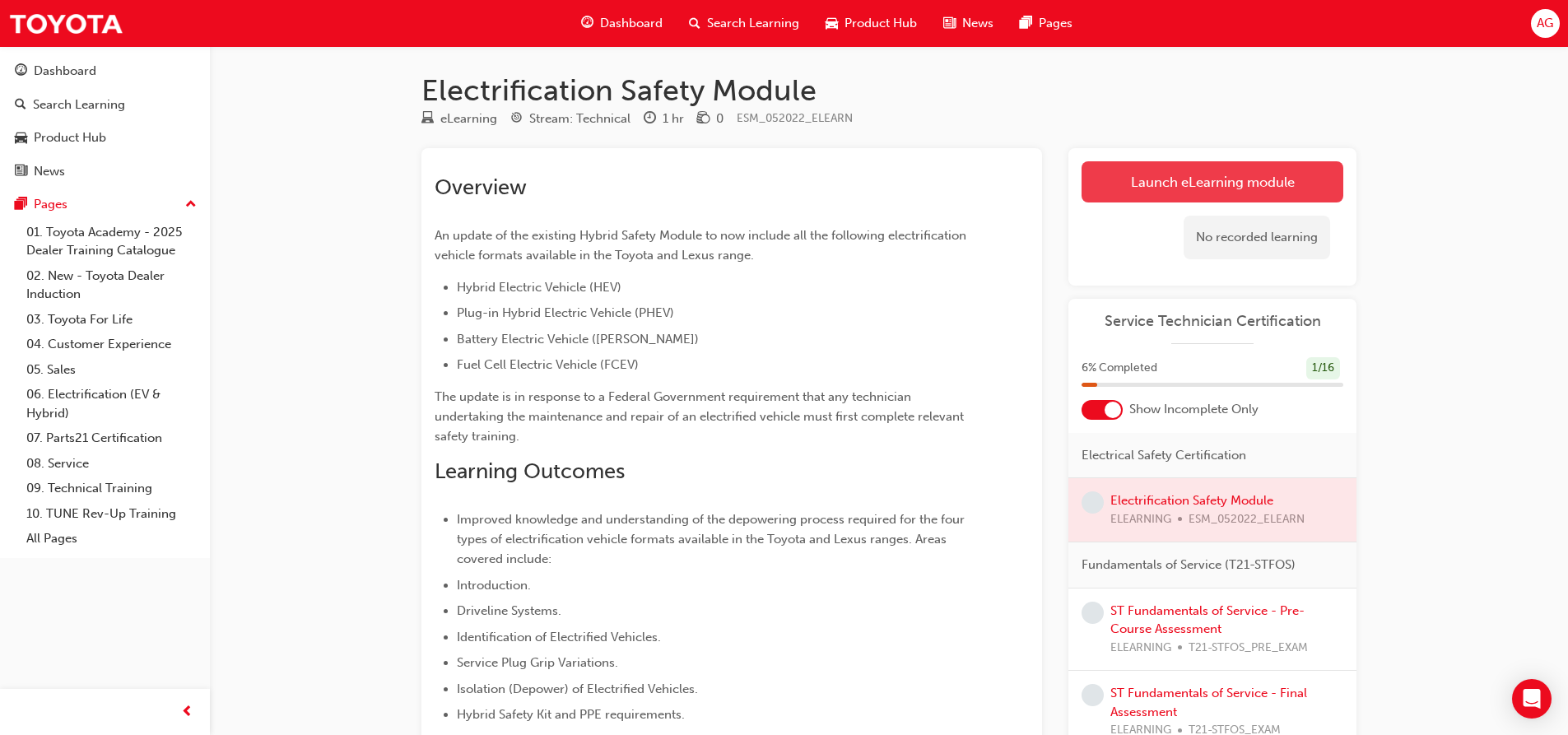
click at [1120, 180] on link "Launch eLearning module" at bounding box center [1212, 182] width 261 height 41
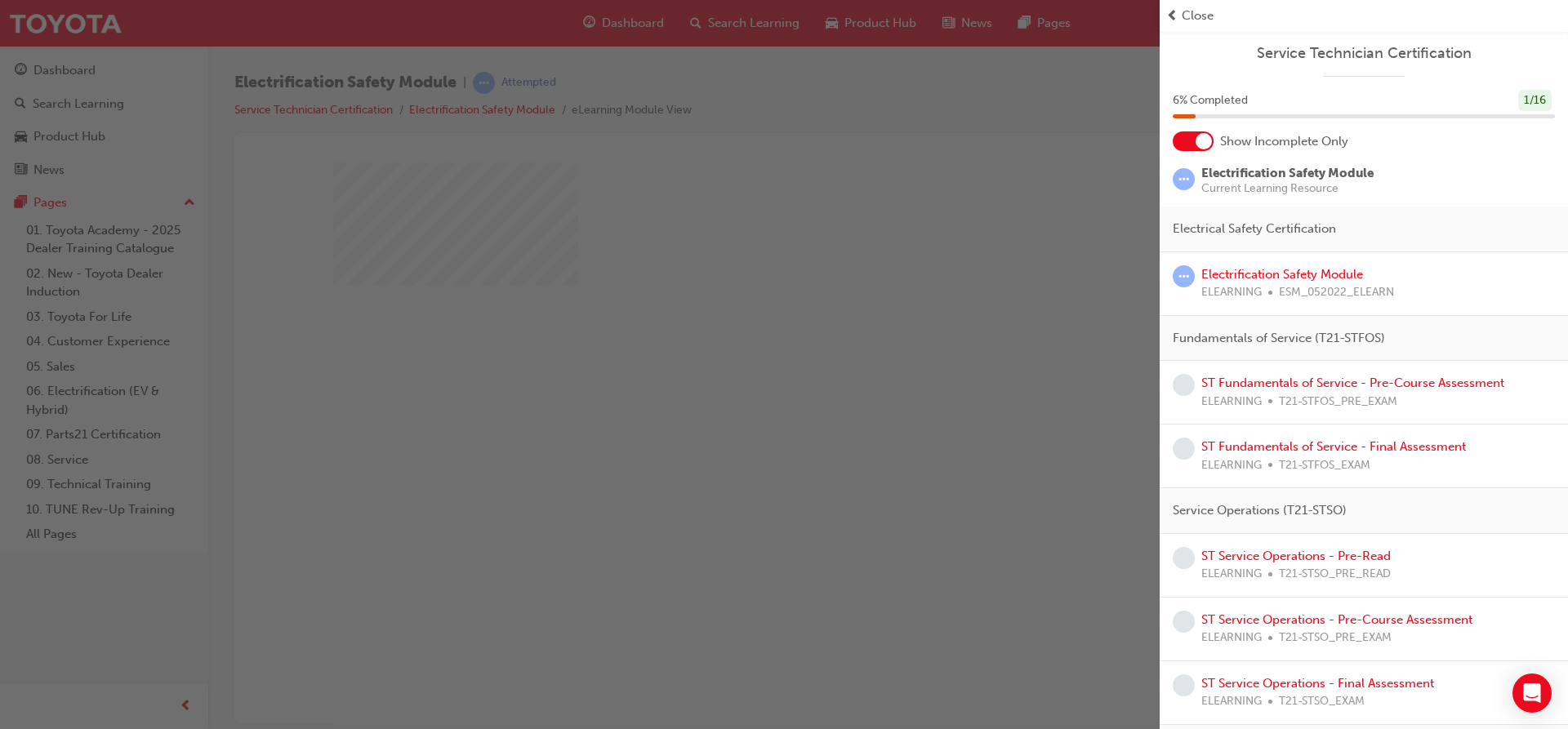
click at [1196, 18] on span "Close" at bounding box center [1198, 15] width 32 height 19
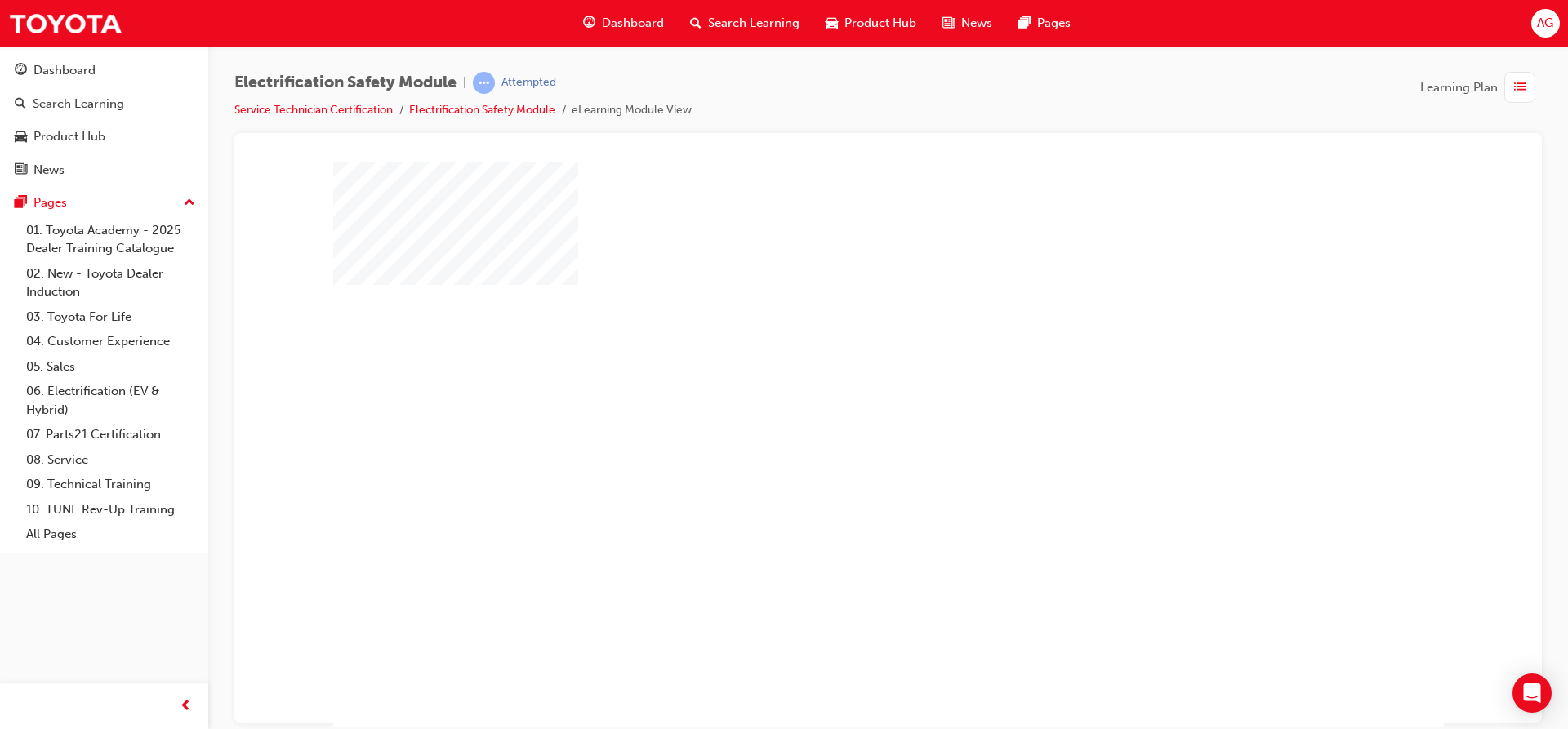
click at [841, 397] on div "play" at bounding box center [841, 397] width 0 height 0
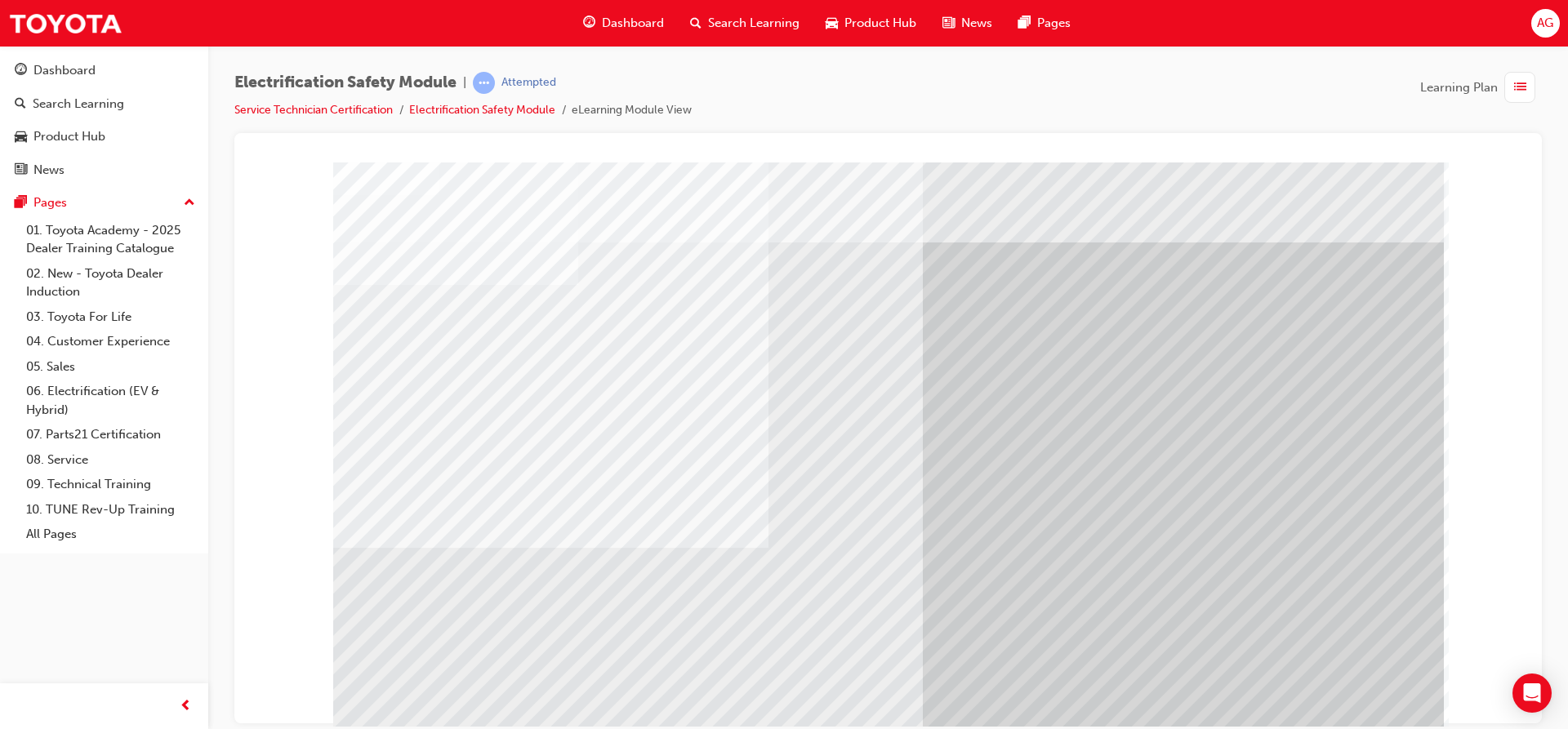
scroll to position [48, 0]
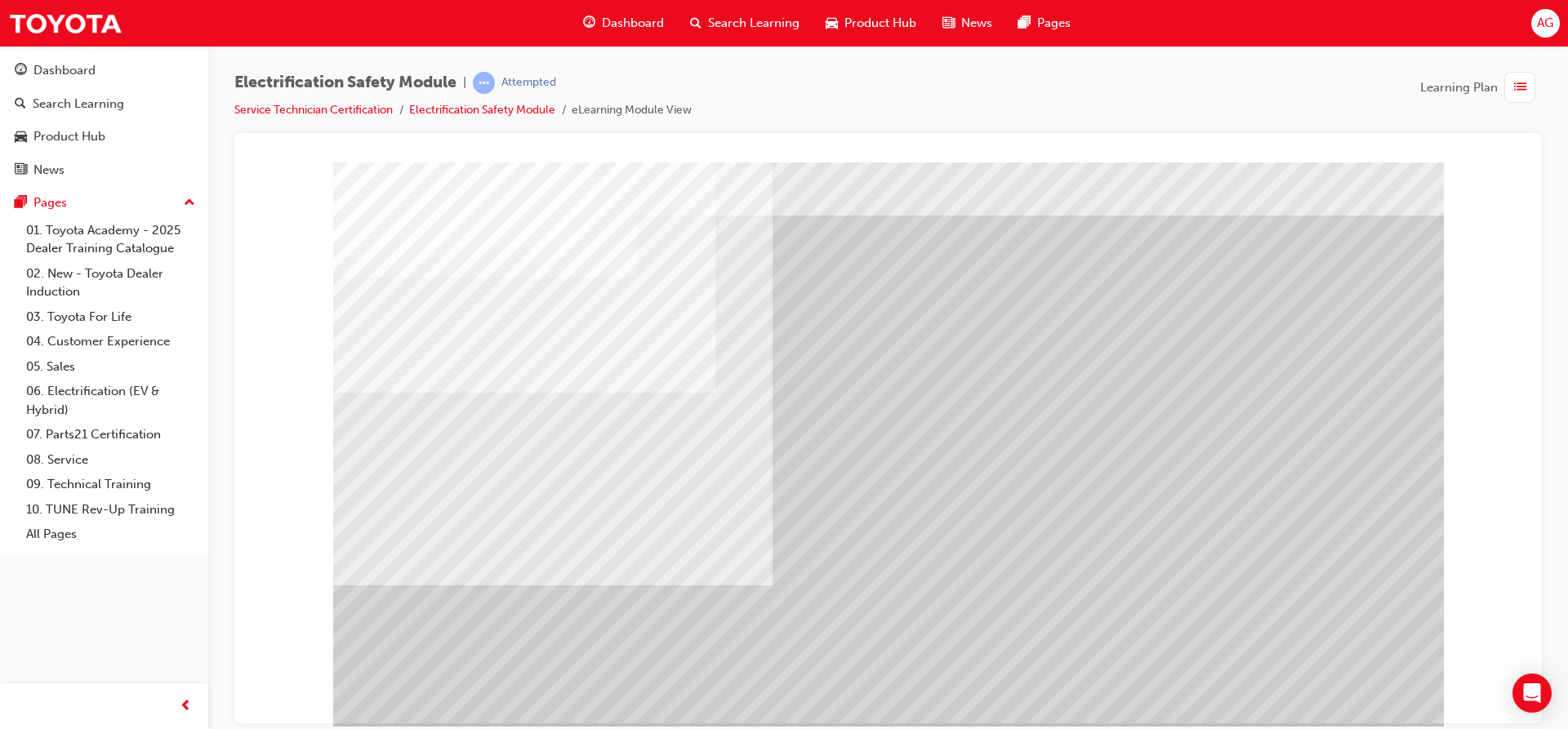
scroll to position [48, 0]
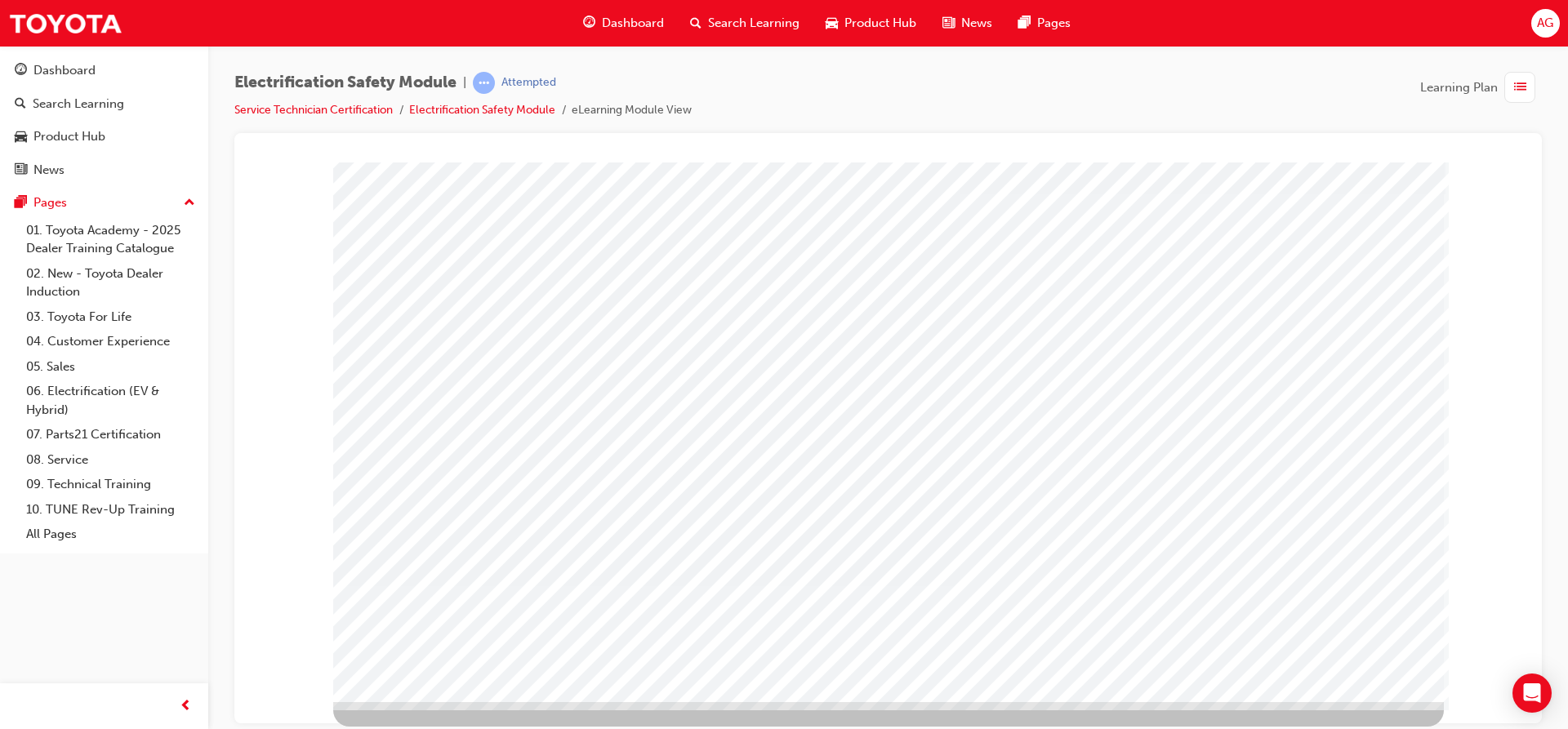
scroll to position [0, 0]
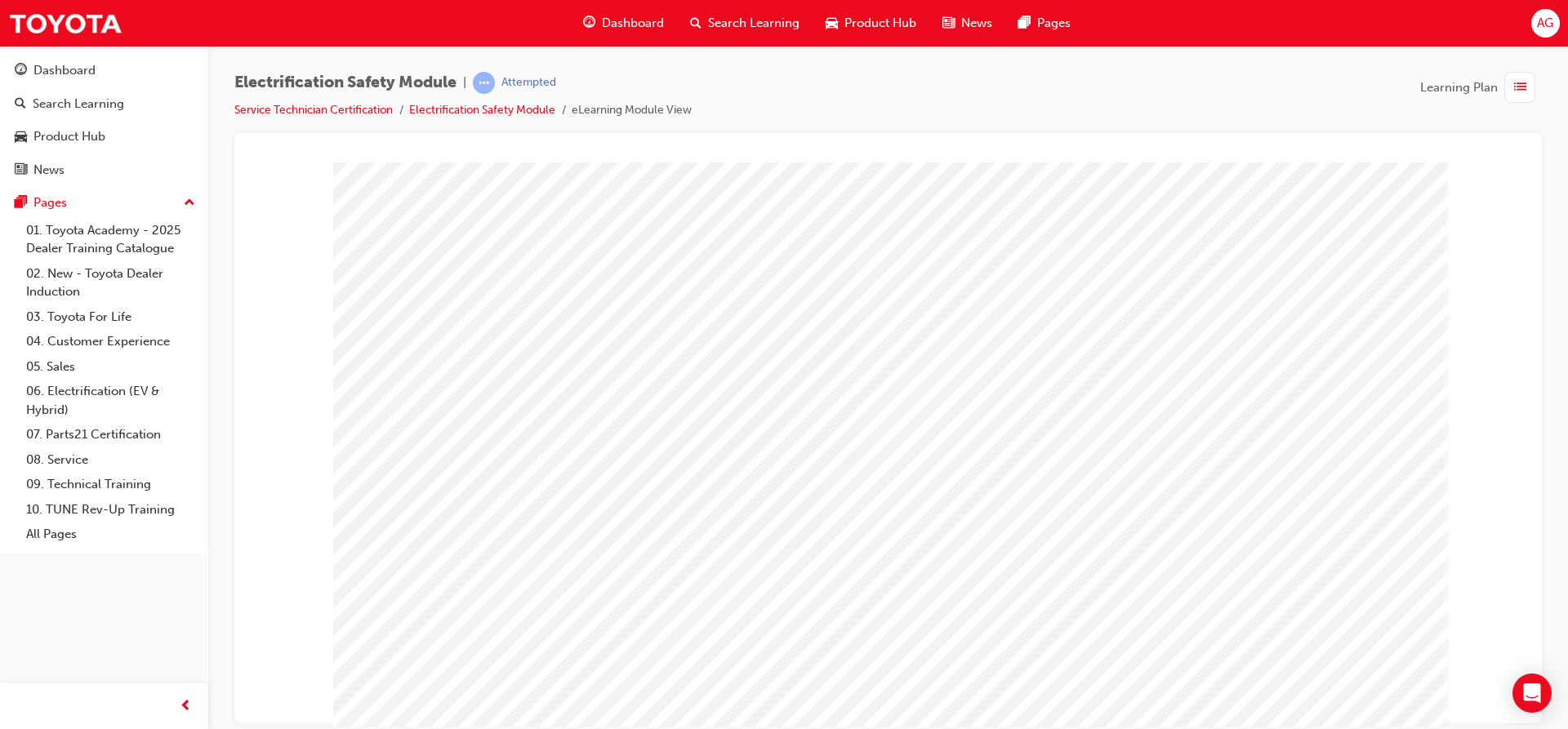
click at [1392, 711] on div "multistate" at bounding box center [887, 455] width 1110 height 588
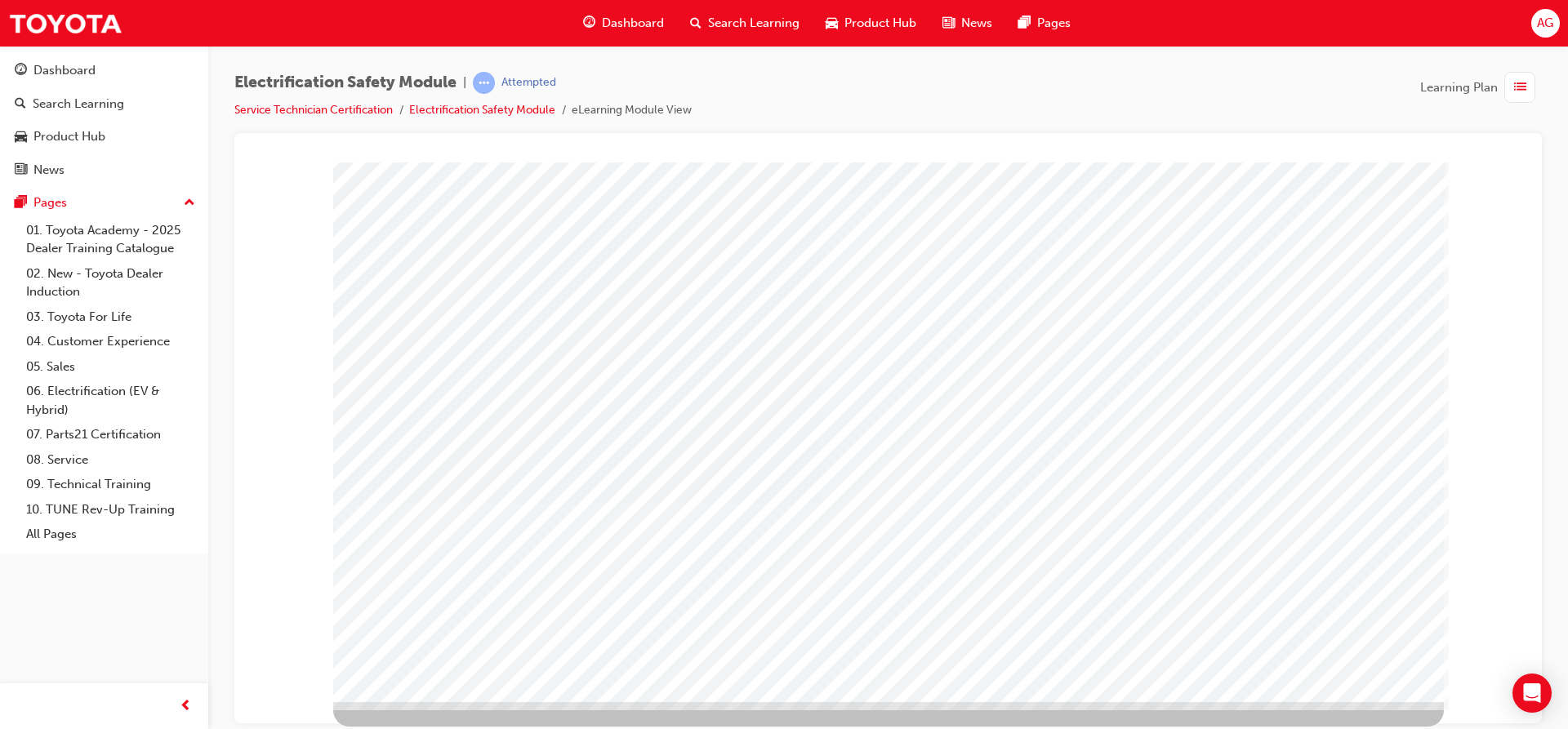
drag, startPoint x: 1287, startPoint y: 606, endPoint x: 1306, endPoint y: 604, distance: 19.1
